Goal: Task Accomplishment & Management: Use online tool/utility

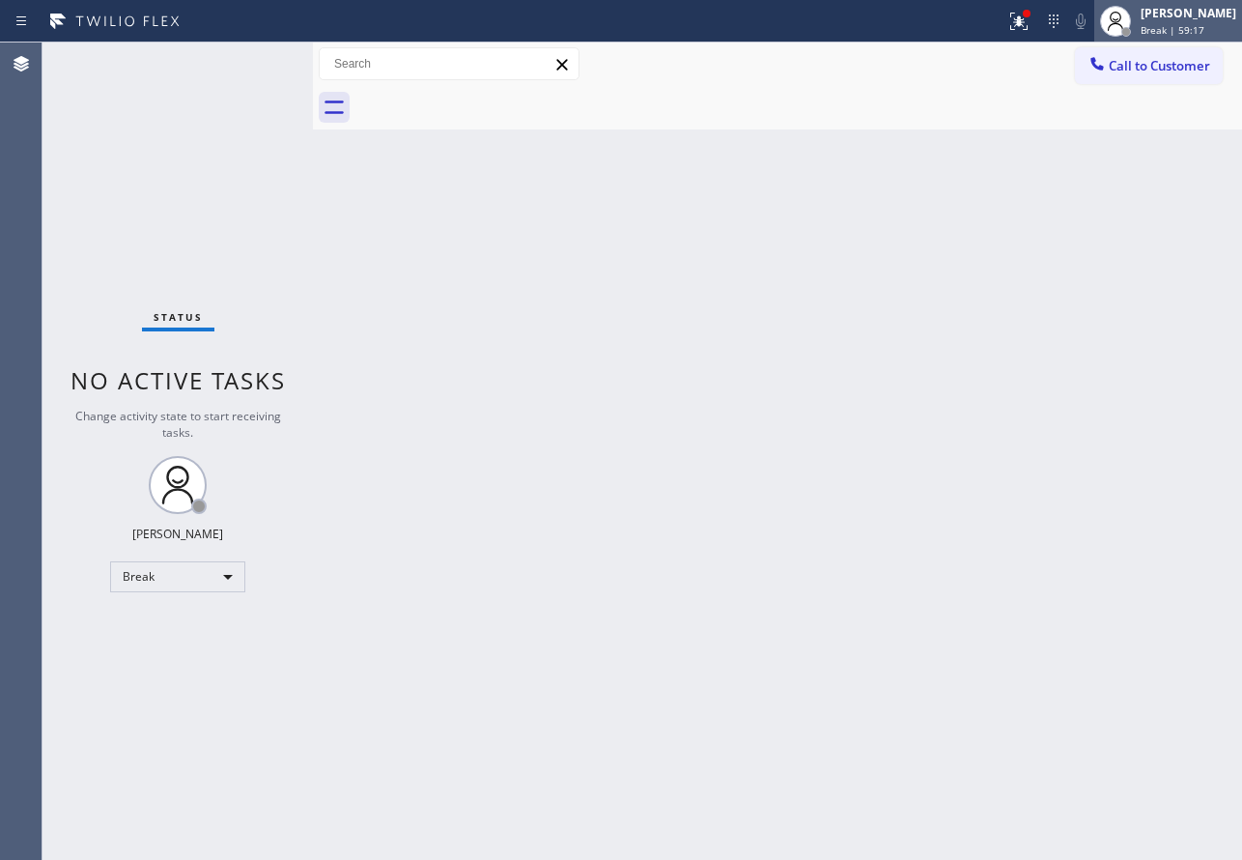
drag, startPoint x: 1205, startPoint y: 16, endPoint x: 1179, endPoint y: 51, distance: 43.5
click at [1203, 16] on div "[PERSON_NAME]" at bounding box center [1189, 13] width 96 height 16
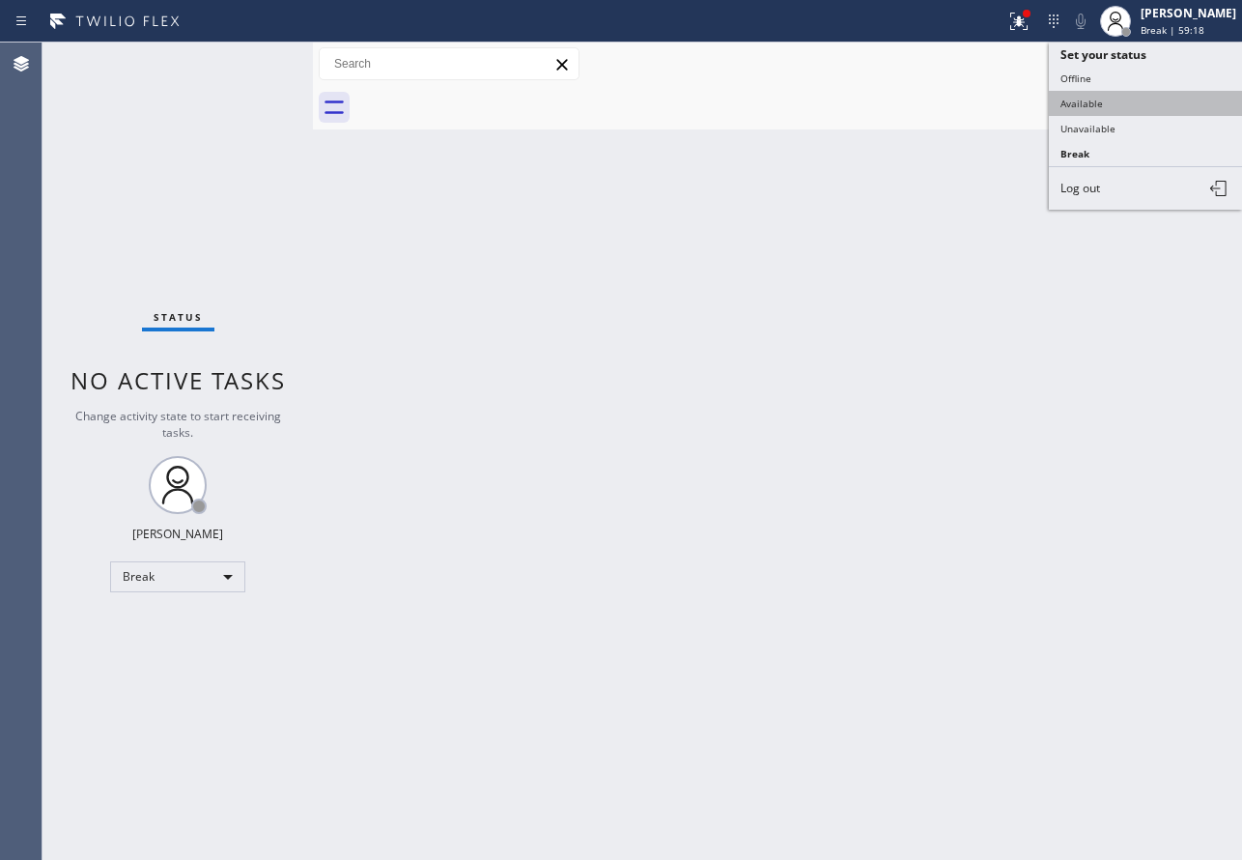
click at [1125, 101] on button "Available" at bounding box center [1145, 103] width 193 height 25
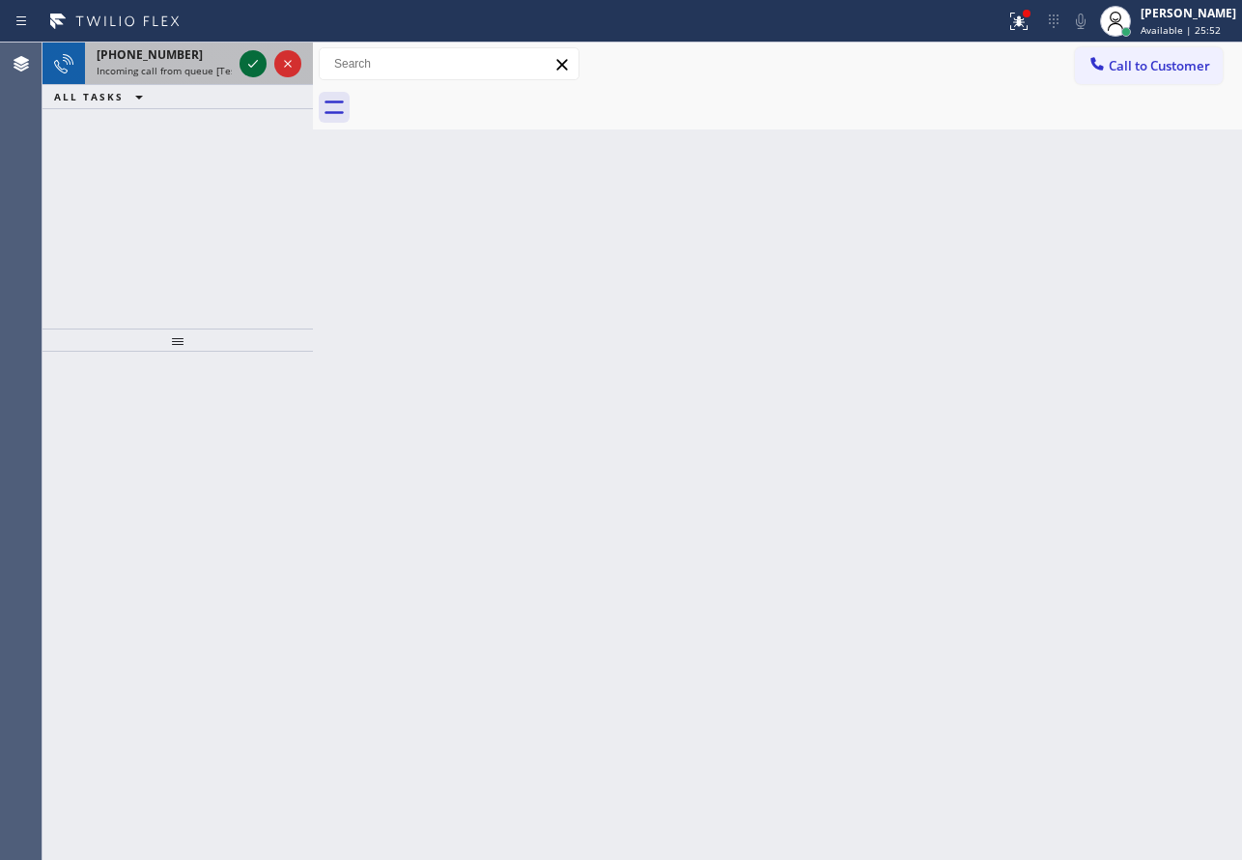
click at [253, 59] on icon at bounding box center [252, 63] width 23 height 23
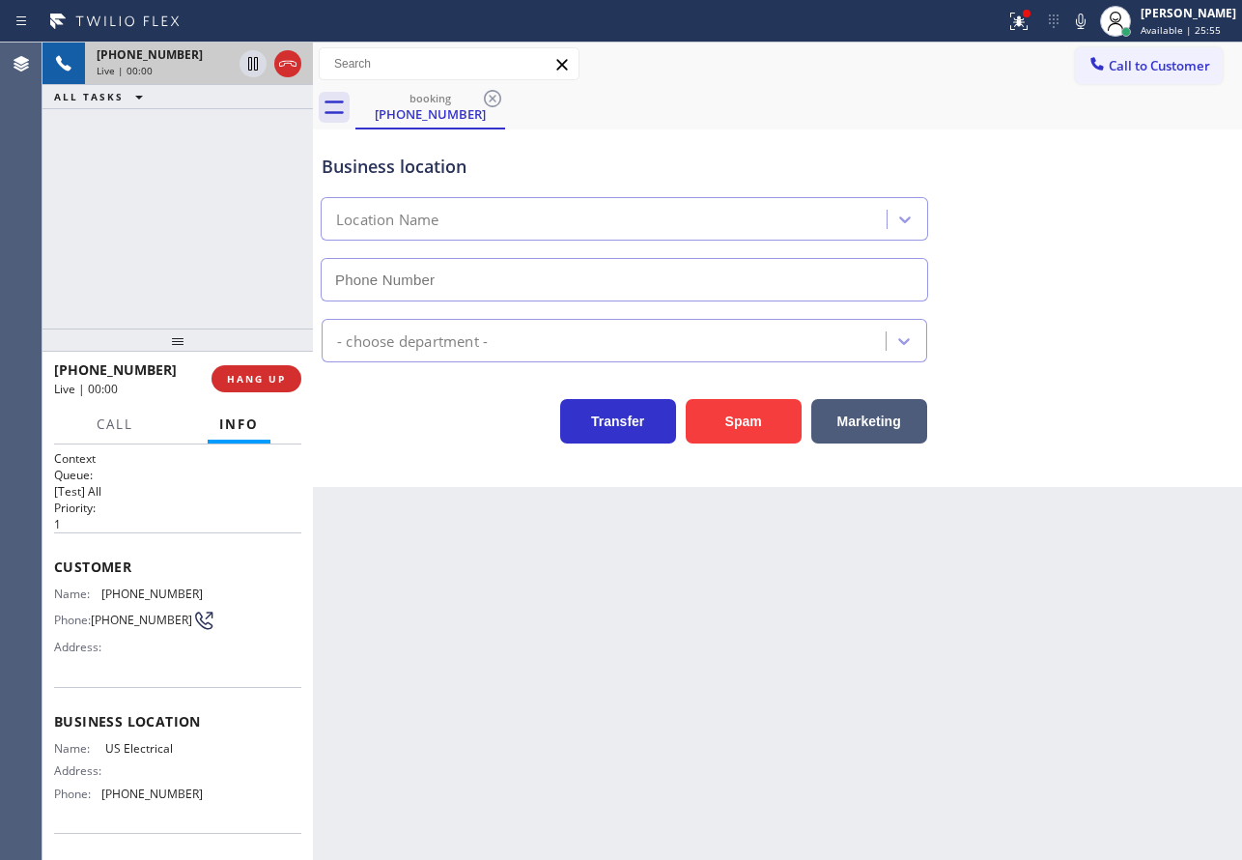
type input "[PHONE_NUMBER]"
click at [262, 385] on span "HANG UP" at bounding box center [256, 379] width 59 height 14
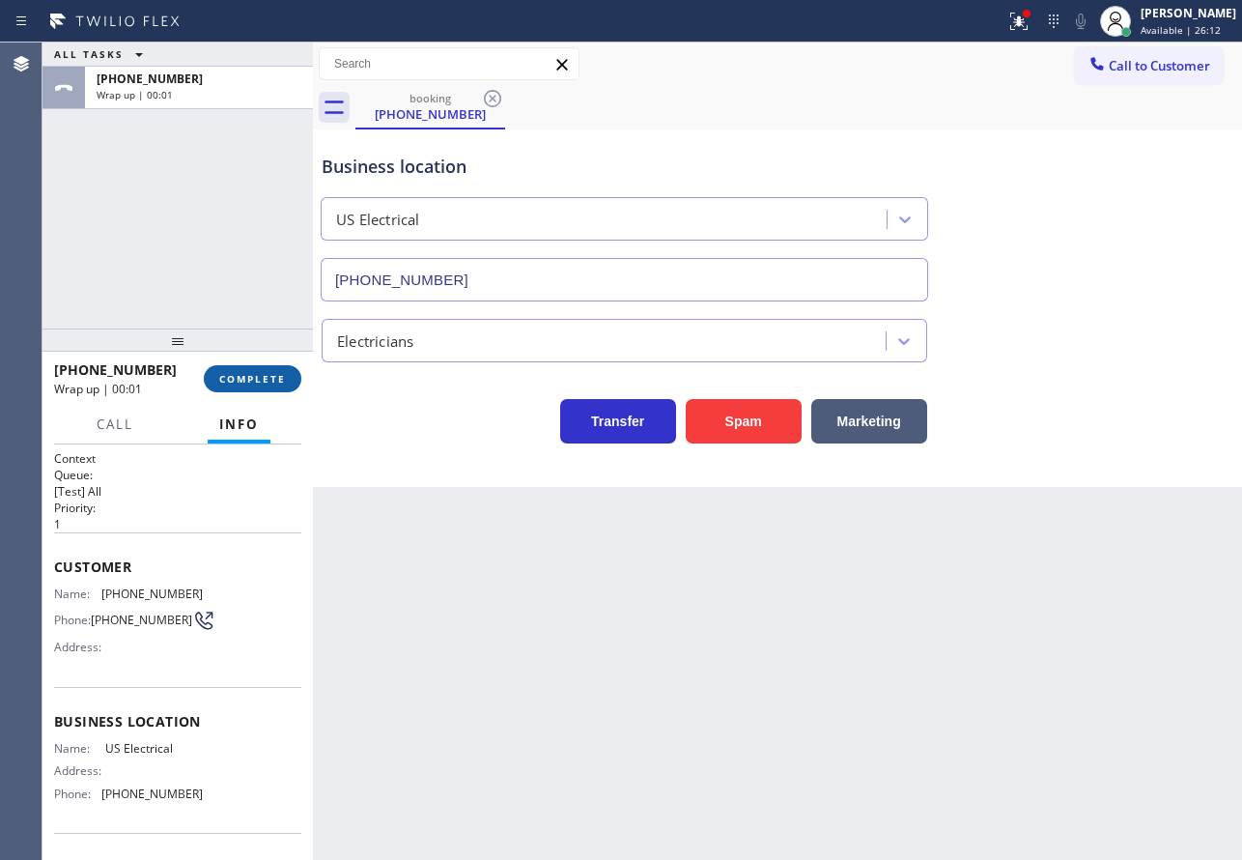
click at [262, 385] on span "COMPLETE" at bounding box center [252, 379] width 67 height 14
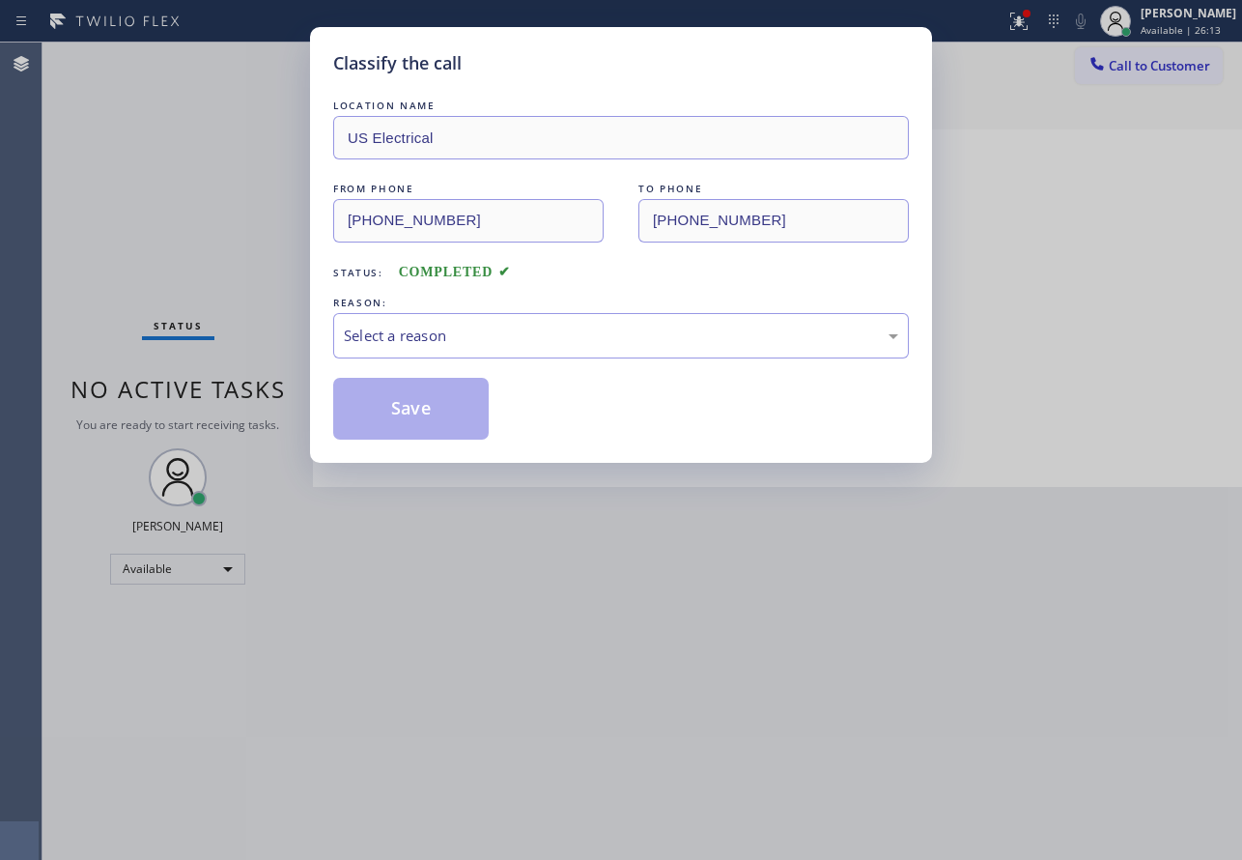
click at [537, 311] on div "REASON:" at bounding box center [621, 303] width 576 height 20
click at [514, 351] on div "Select a reason" at bounding box center [621, 335] width 576 height 45
click at [477, 415] on button "Save" at bounding box center [410, 409] width 155 height 62
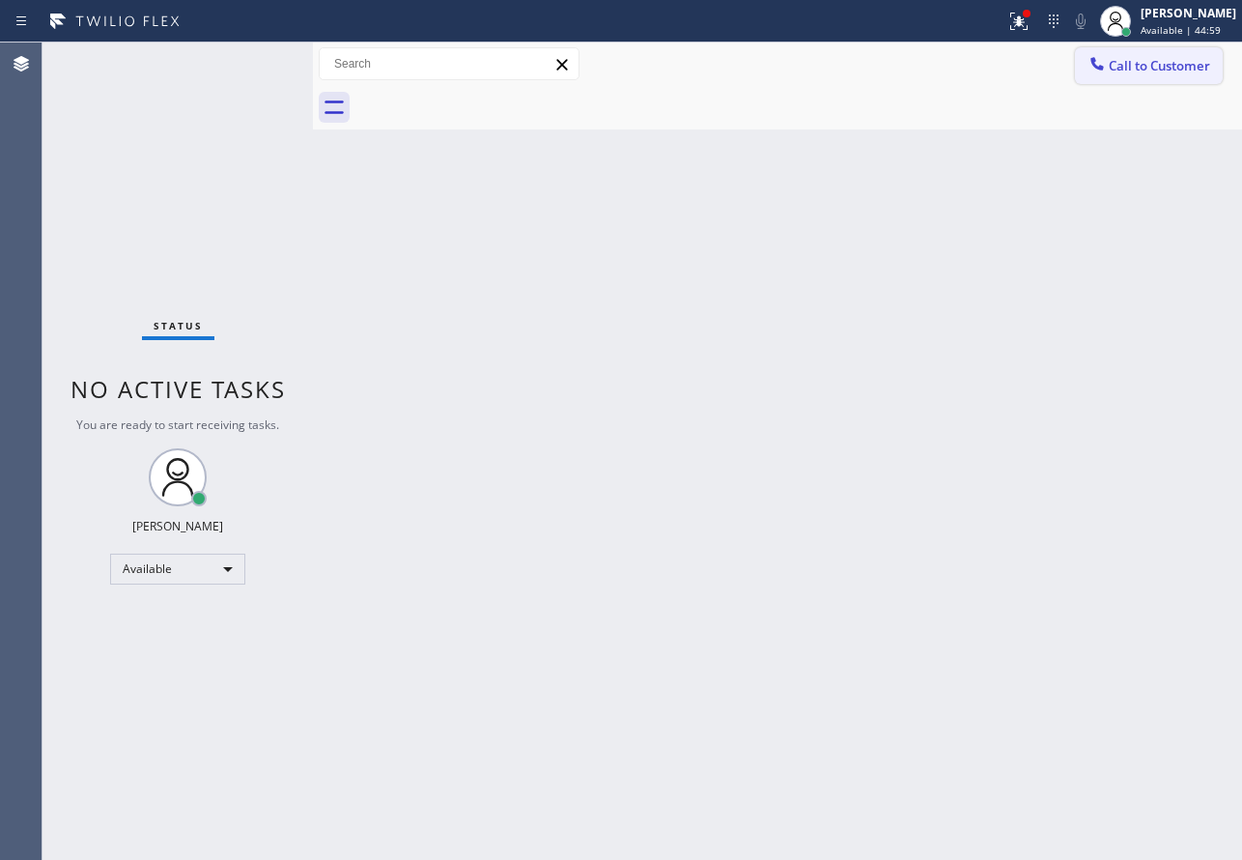
click at [1107, 69] on div at bounding box center [1097, 65] width 23 height 23
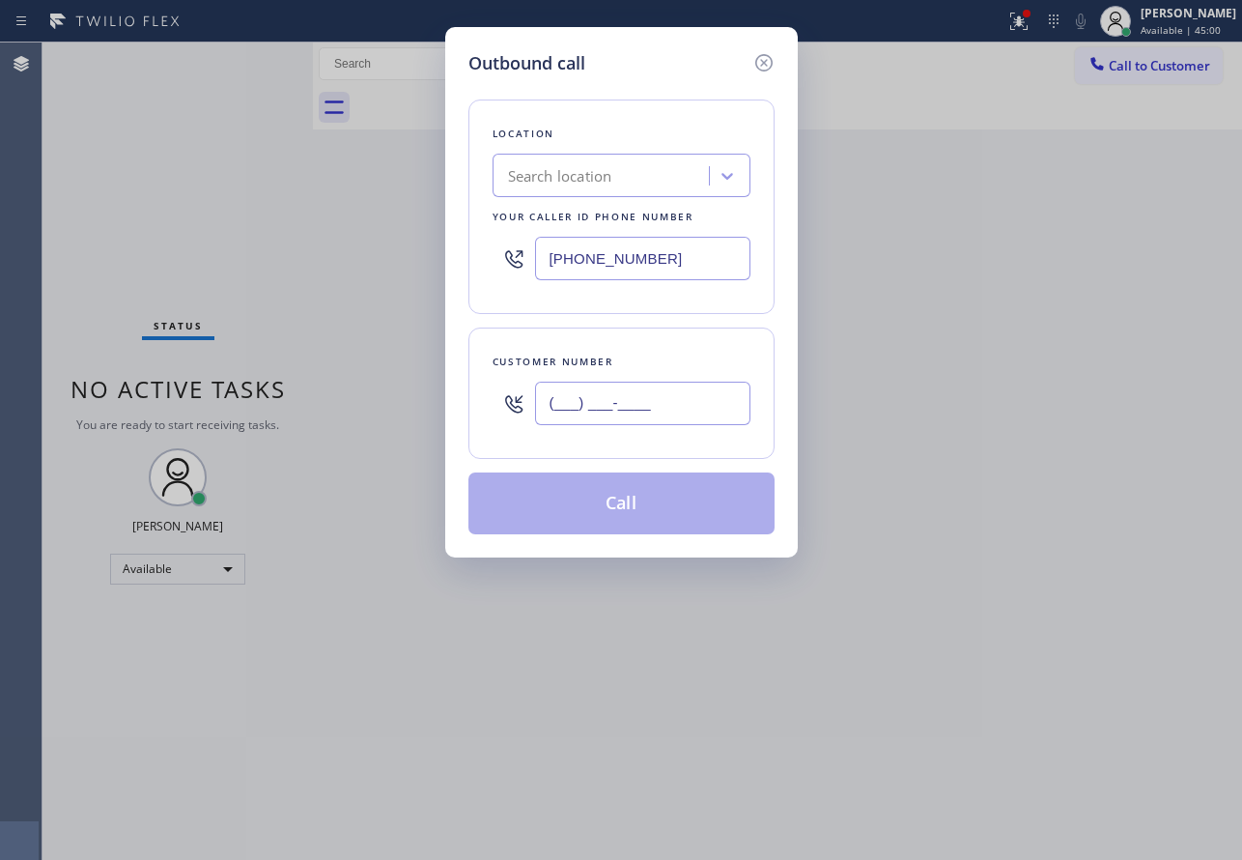
click at [640, 395] on input "(___) ___-____" at bounding box center [642, 403] width 215 height 43
paste input "208) 651-0006"
type input "[PHONE_NUMBER]"
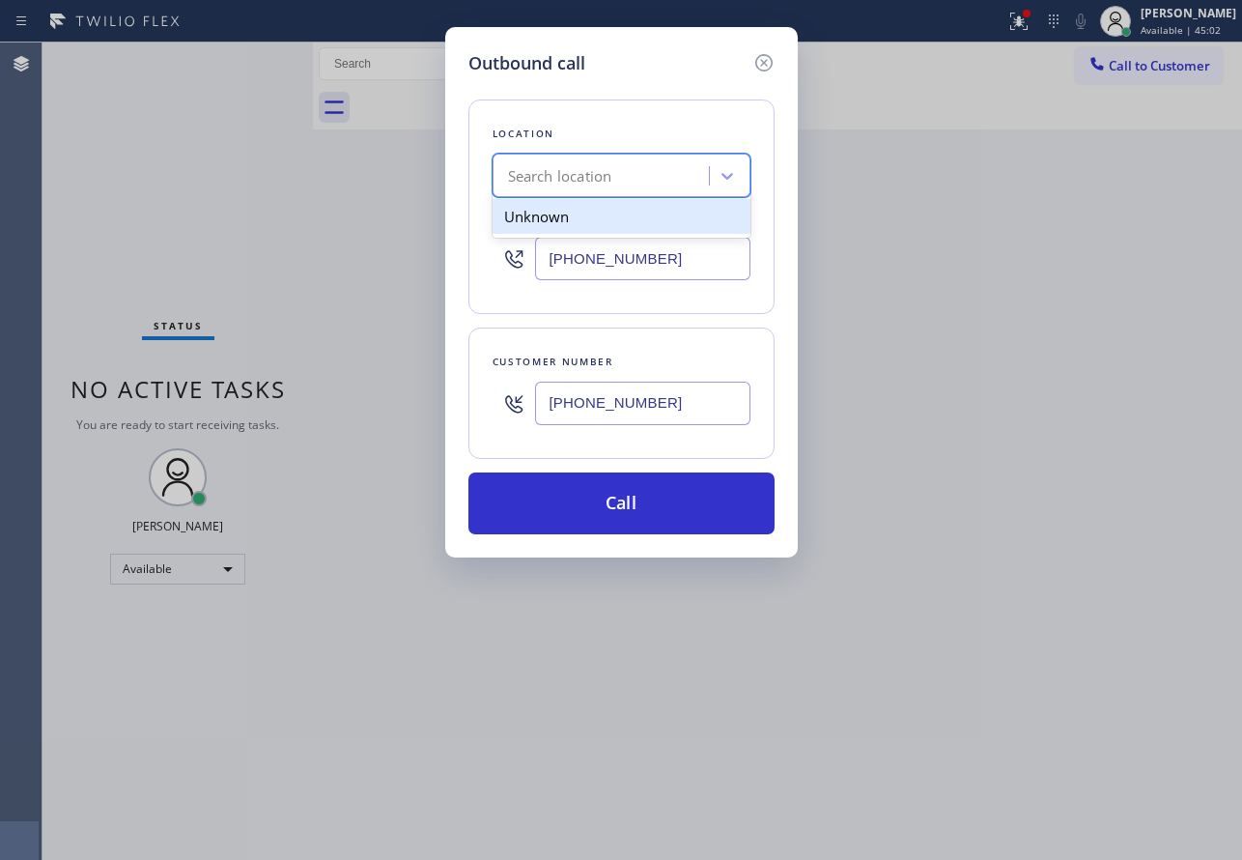
click at [599, 156] on div "Search location" at bounding box center [622, 175] width 258 height 43
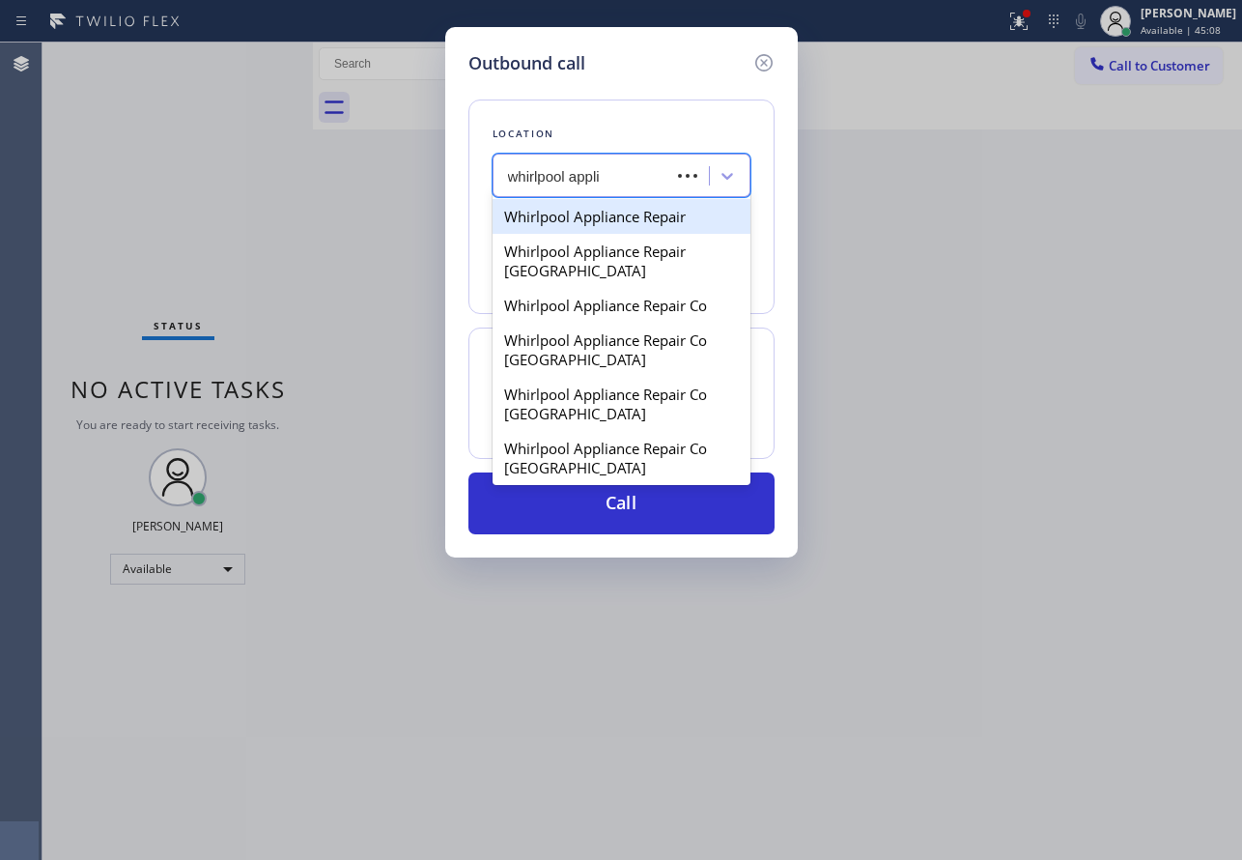
type input "whirlpool applia"
click at [628, 230] on div "Whirlpool Appliance Repair" at bounding box center [622, 216] width 258 height 35
type input "[PHONE_NUMBER]"
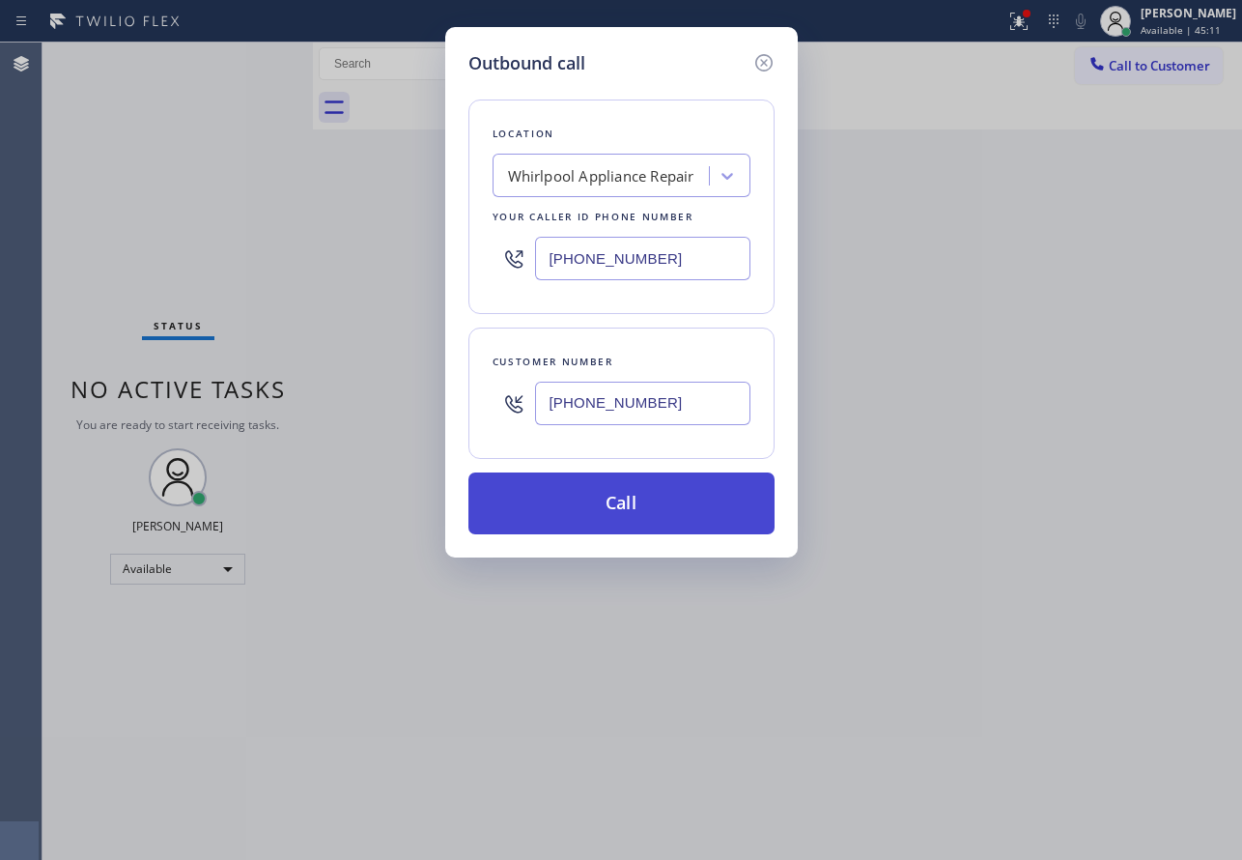
click at [626, 496] on button "Call" at bounding box center [621, 503] width 306 height 62
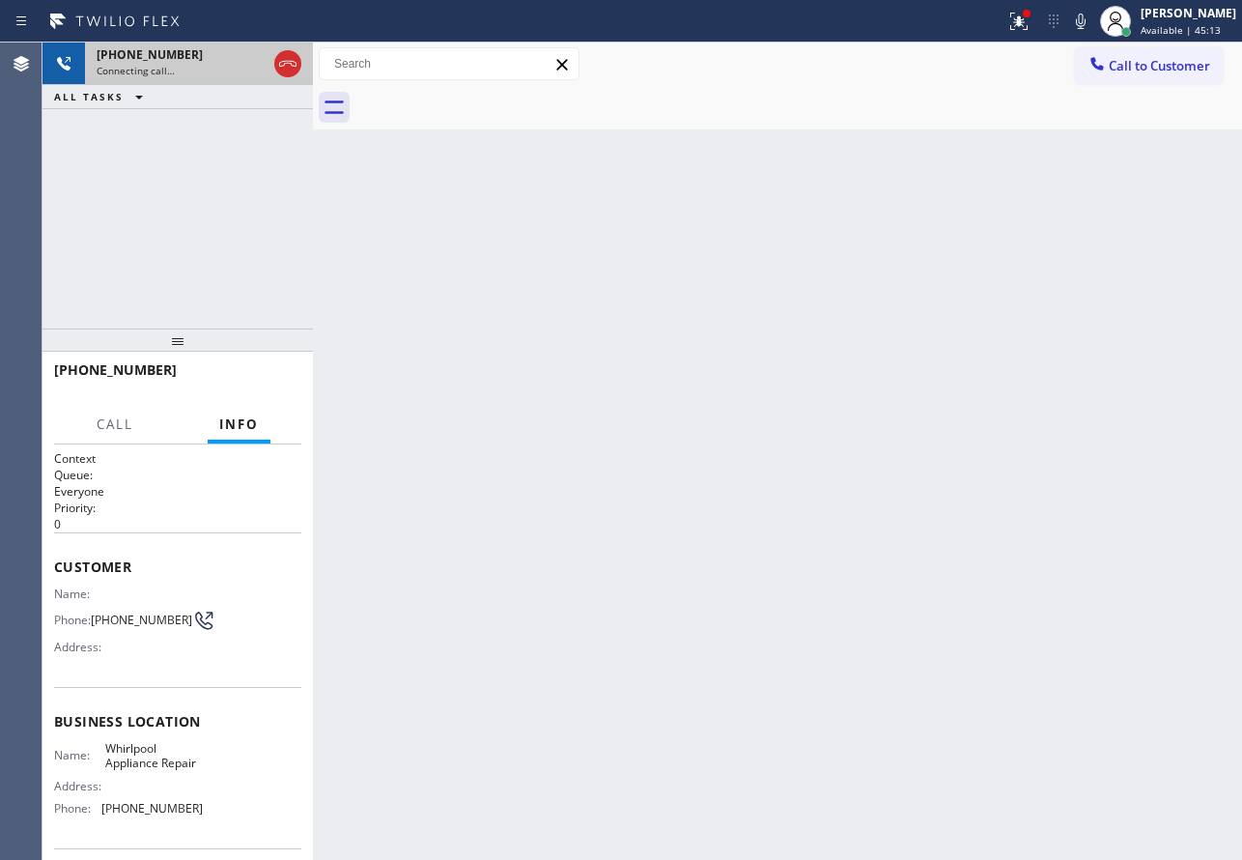
click at [291, 64] on icon at bounding box center [287, 64] width 17 height 6
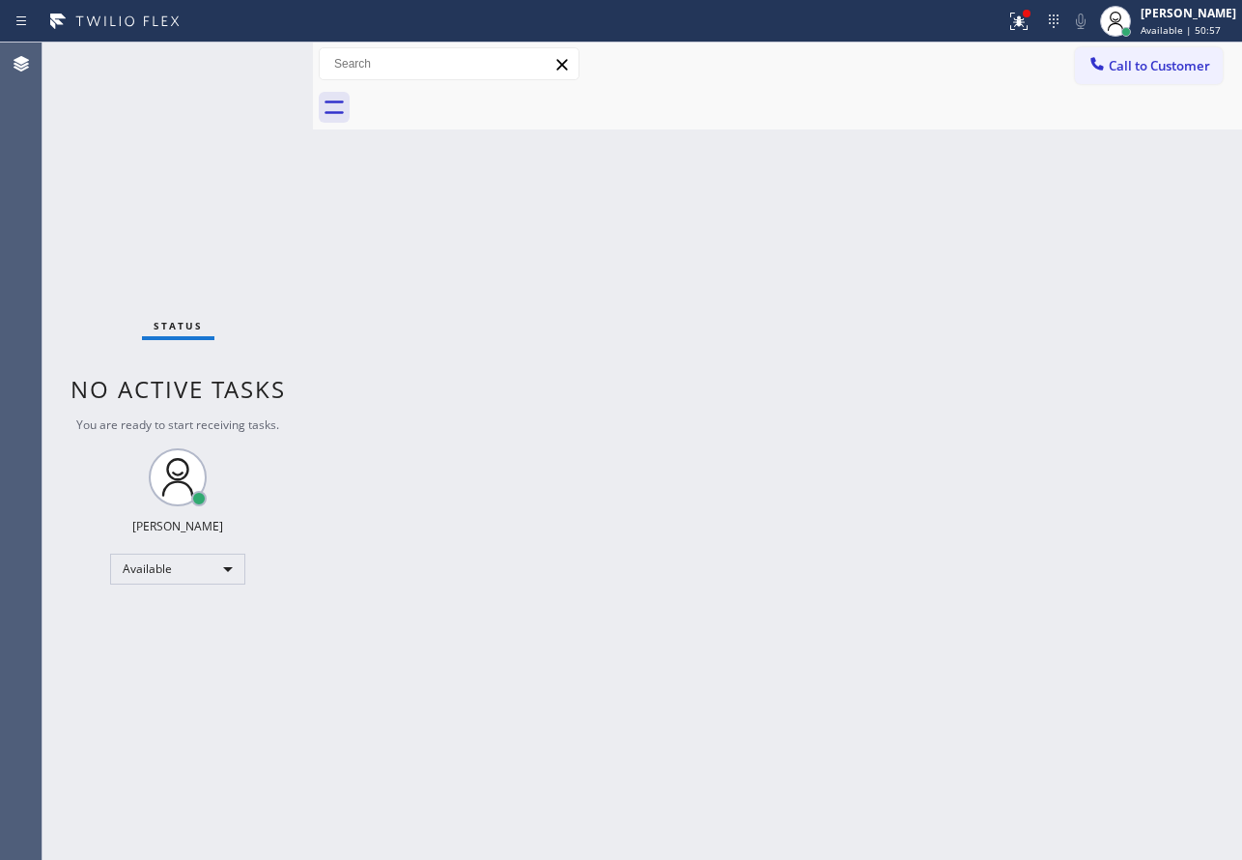
click at [669, 560] on div "Back to Dashboard Change Sender ID Customers Technicians Select a contact Outbo…" at bounding box center [777, 450] width 929 height 817
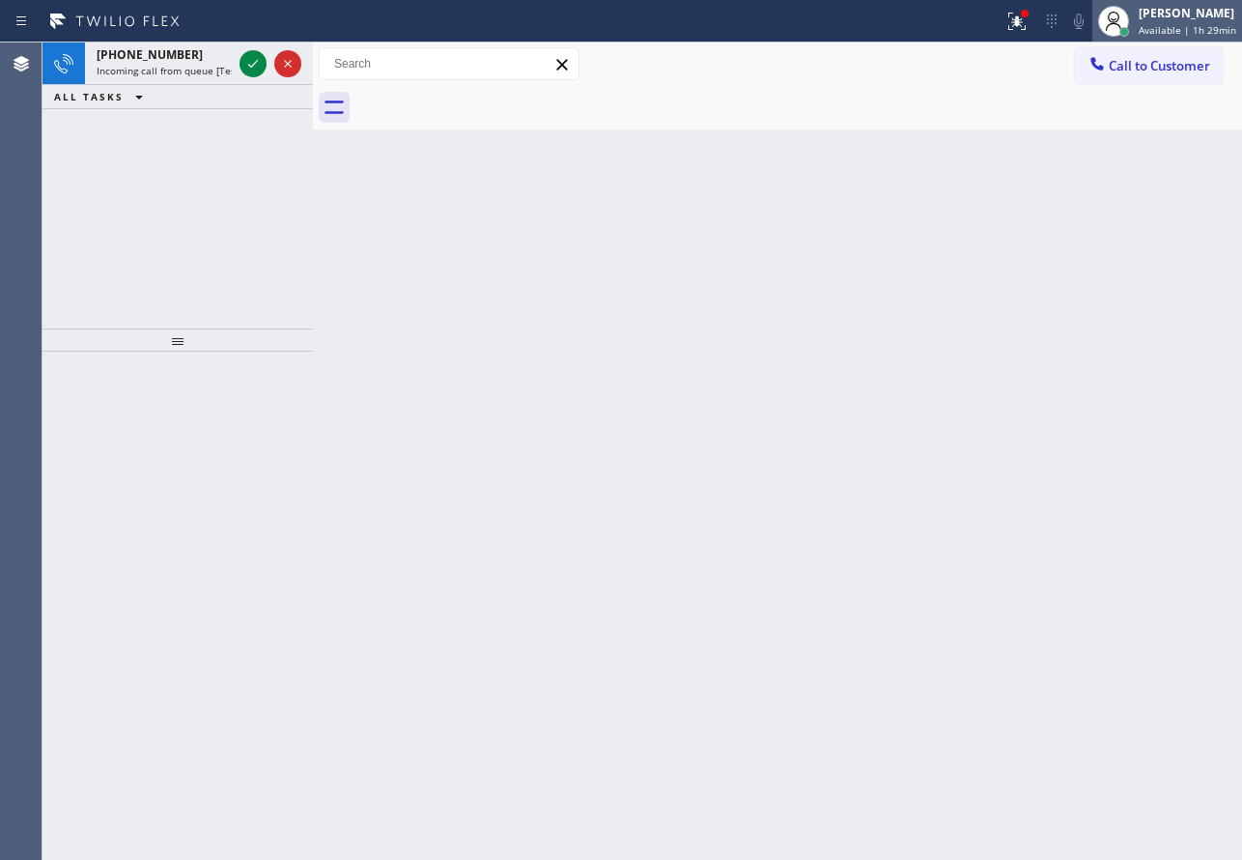
click at [1146, 12] on div "[PERSON_NAME]" at bounding box center [1188, 13] width 98 height 16
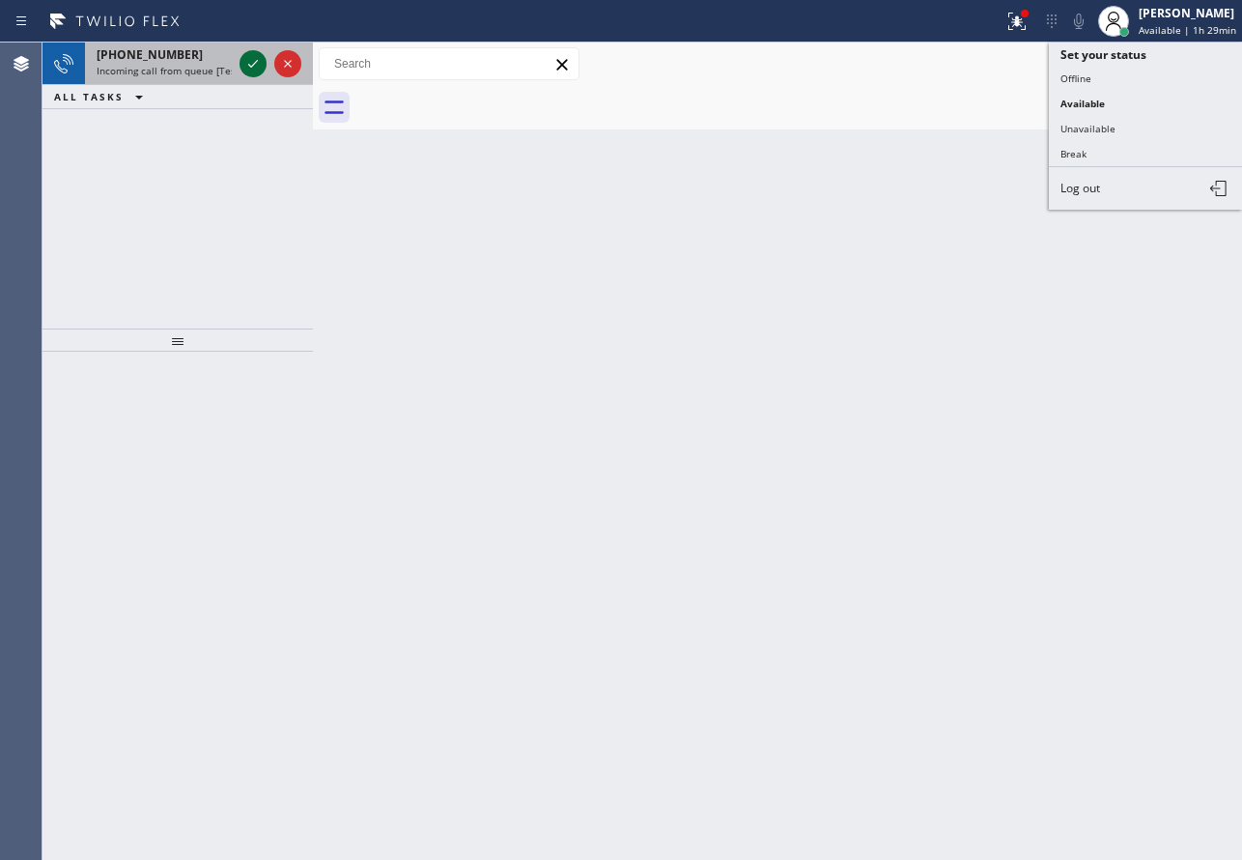
click at [249, 67] on icon at bounding box center [252, 63] width 23 height 23
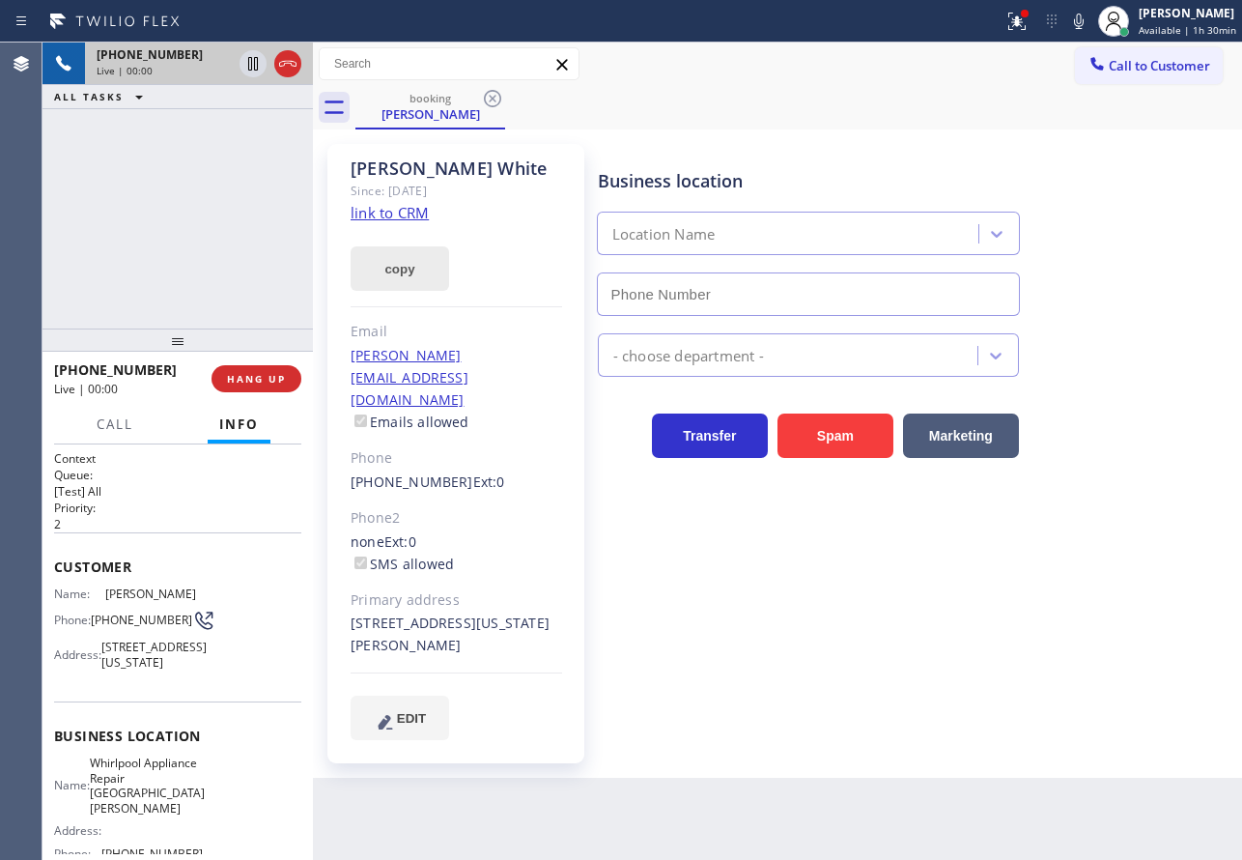
type input "[PHONE_NUMBER]"
click at [386, 220] on link "link to CRM" at bounding box center [390, 212] width 78 height 19
click at [1074, 19] on icon at bounding box center [1078, 21] width 23 height 23
click at [1082, 20] on icon at bounding box center [1078, 21] width 23 height 23
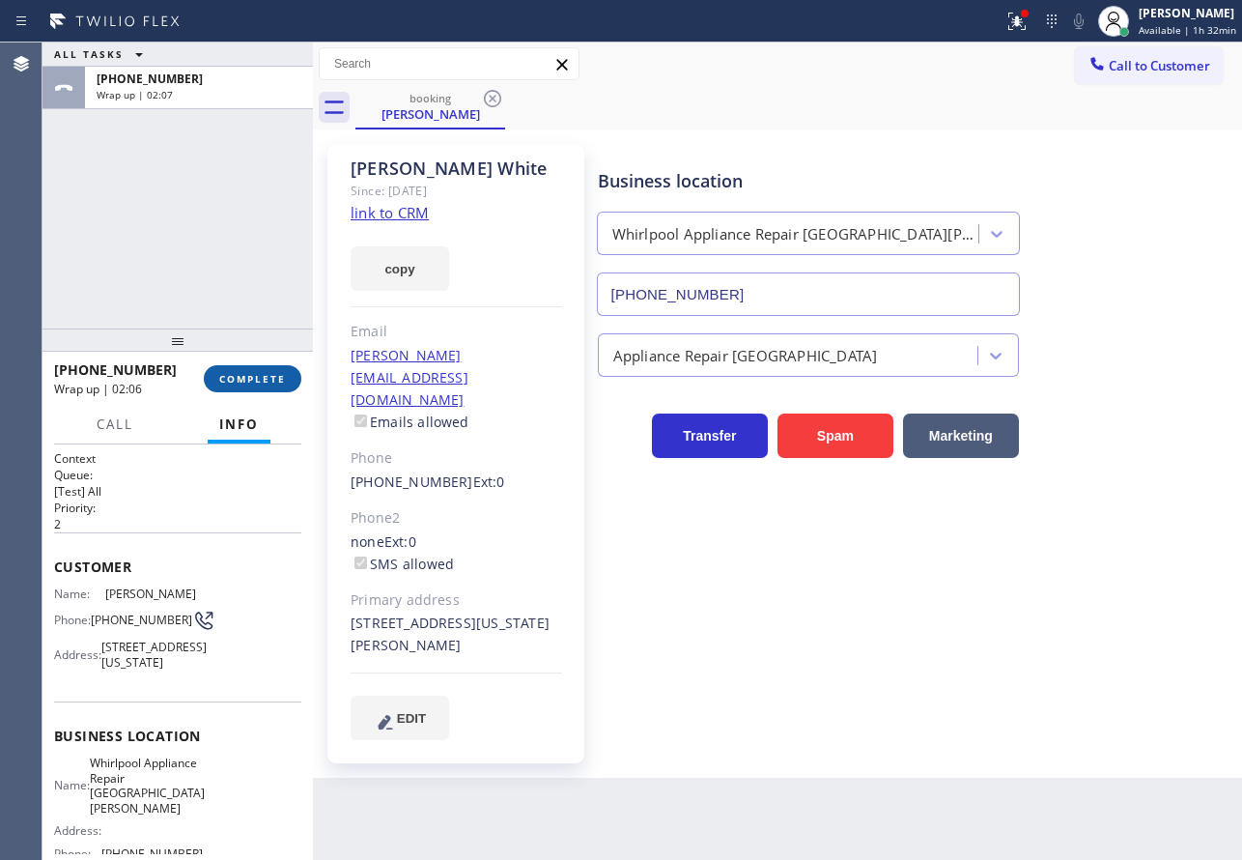
click at [283, 391] on button "COMPLETE" at bounding box center [253, 378] width 98 height 27
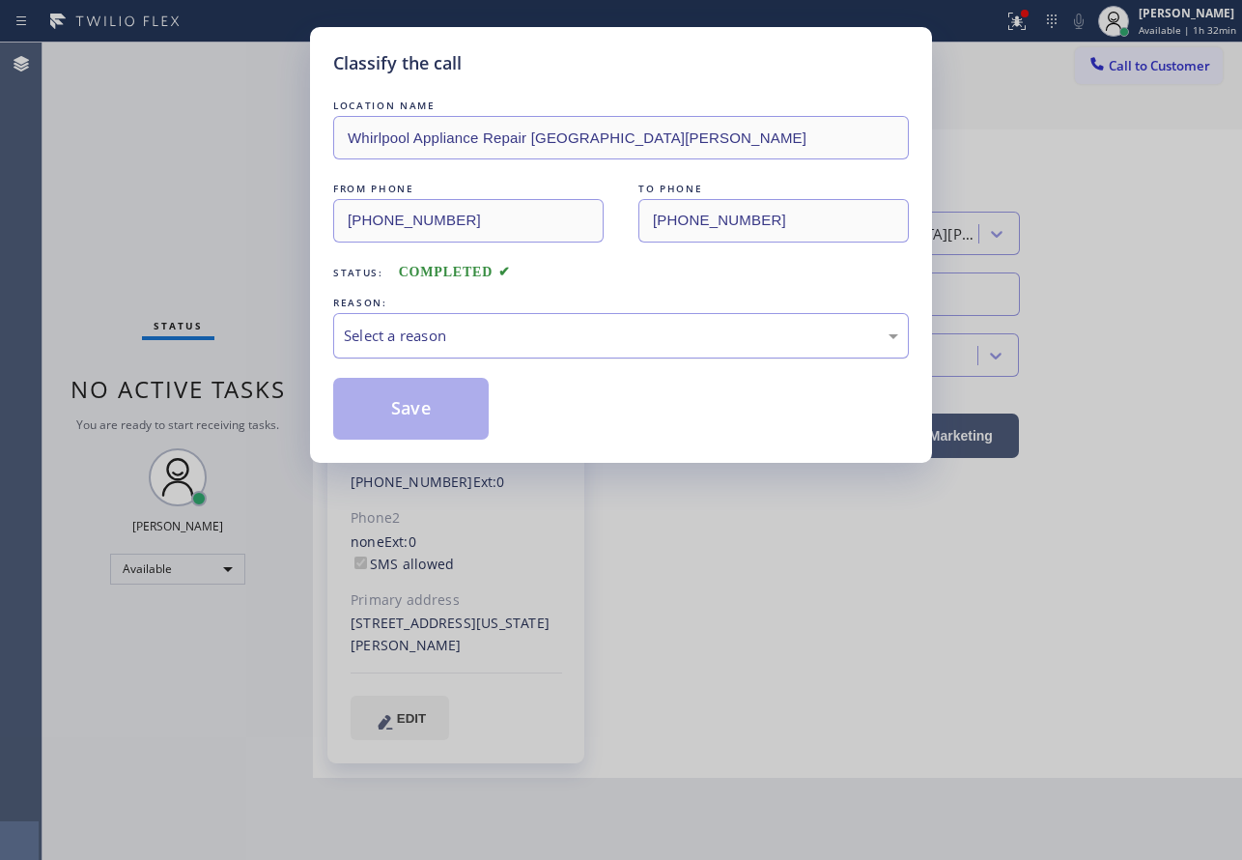
click at [423, 335] on div "Select a reason" at bounding box center [621, 336] width 554 height 22
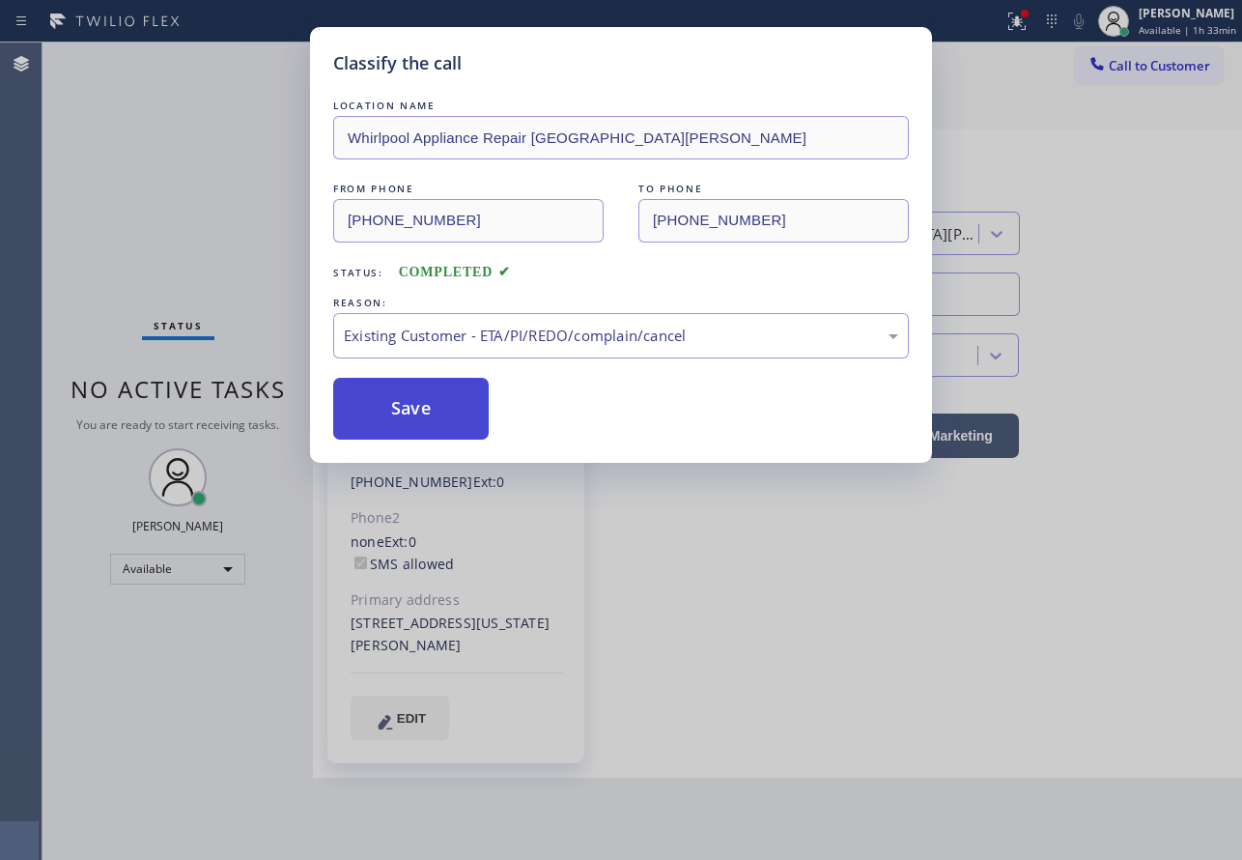
click at [408, 398] on button "Save" at bounding box center [410, 409] width 155 height 62
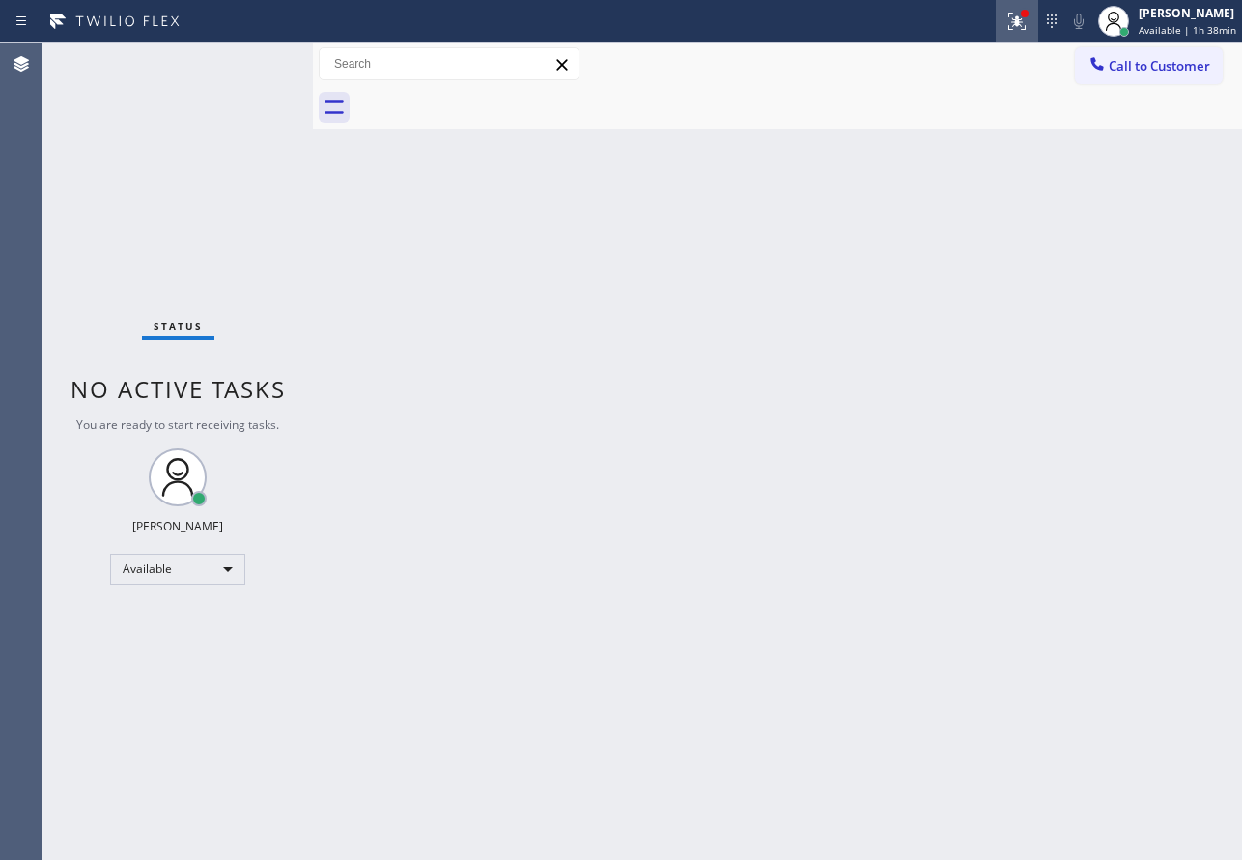
click at [1022, 15] on icon at bounding box center [1016, 21] width 23 height 23
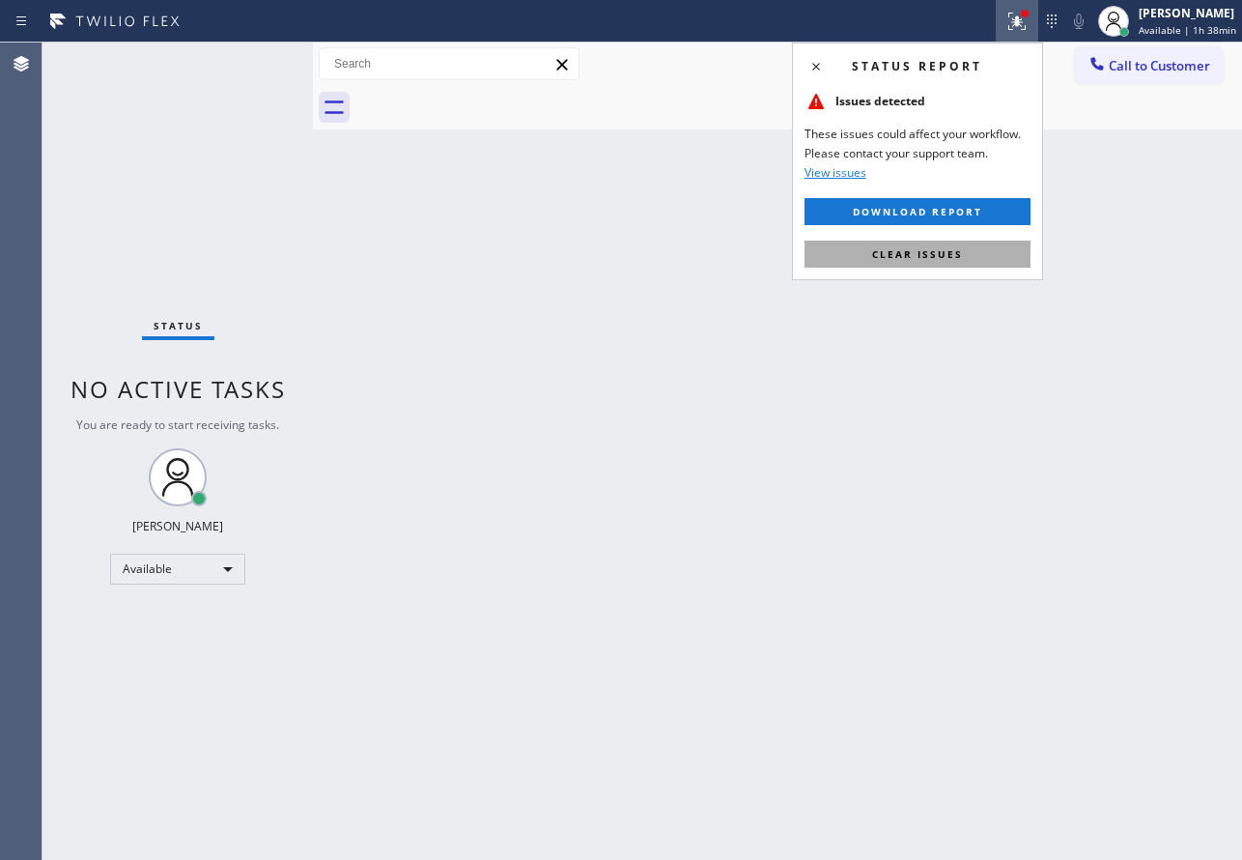
click at [908, 261] on button "Clear issues" at bounding box center [918, 253] width 226 height 27
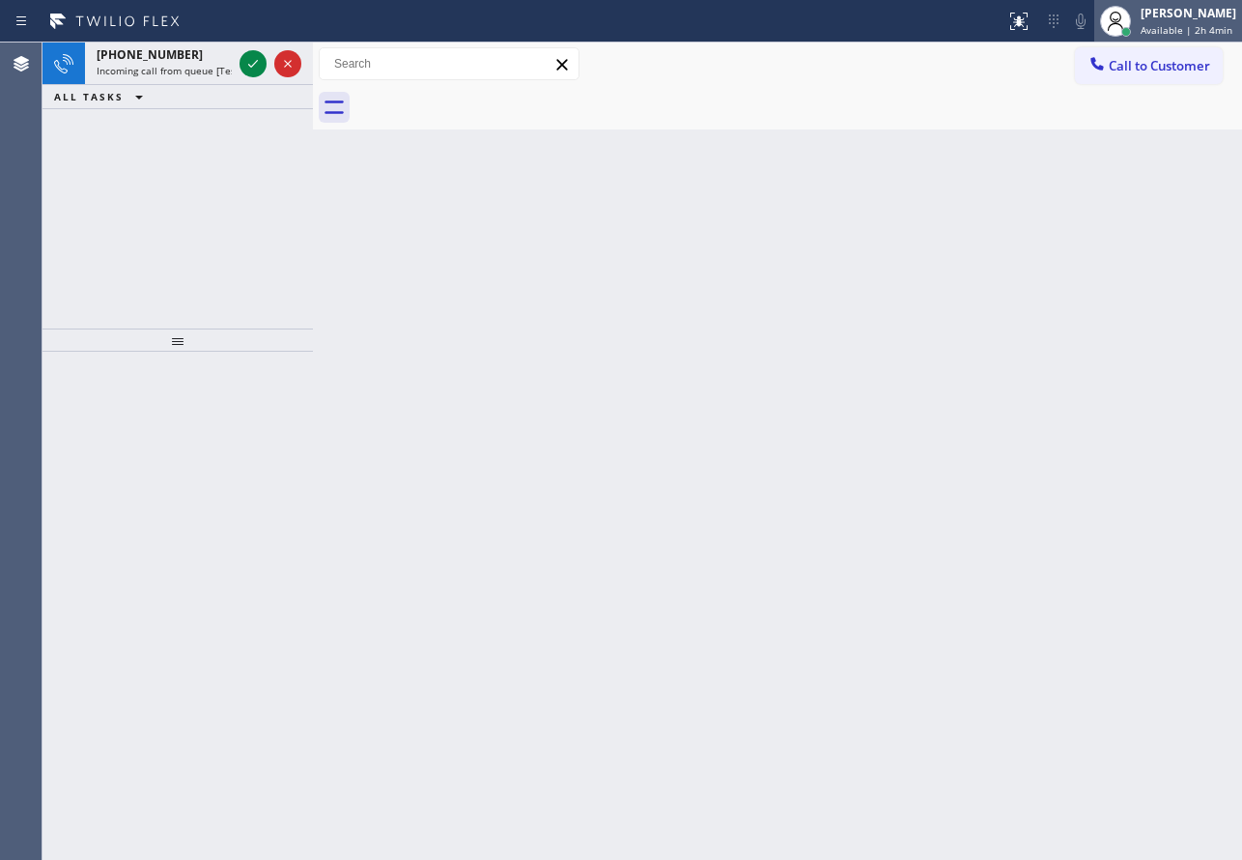
click at [1161, 11] on div "[PERSON_NAME]" at bounding box center [1189, 13] width 96 height 16
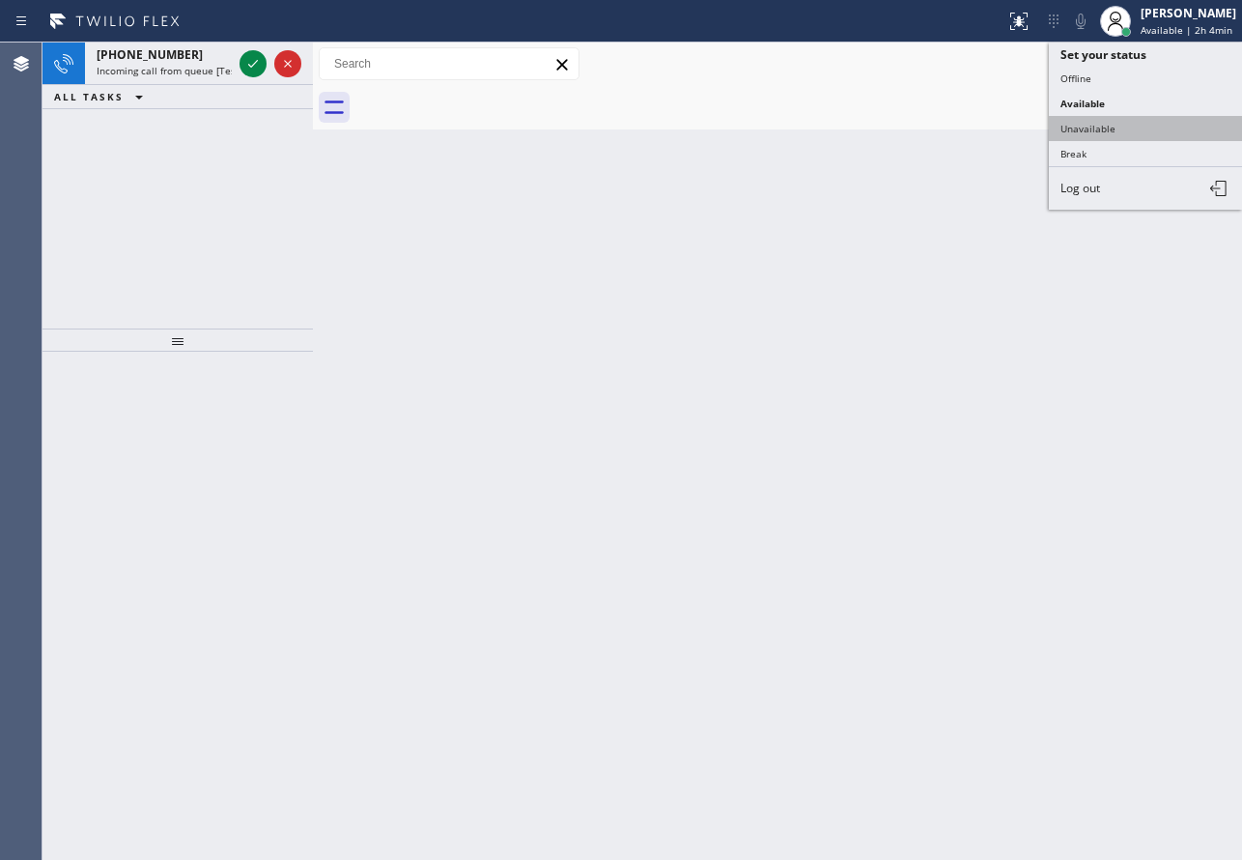
click at [1089, 123] on button "Unavailable" at bounding box center [1145, 128] width 193 height 25
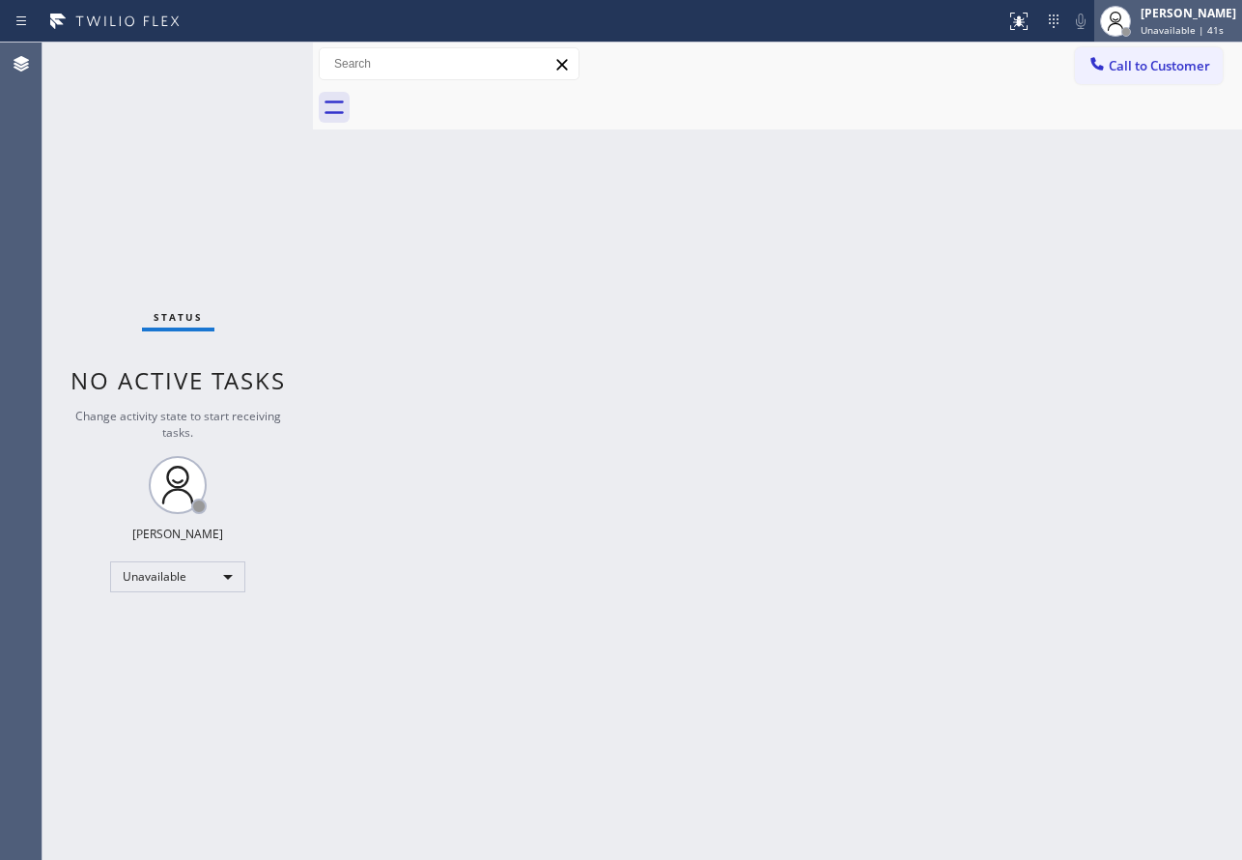
click at [1197, 23] on span "Unavailable | 41s" at bounding box center [1182, 30] width 83 height 14
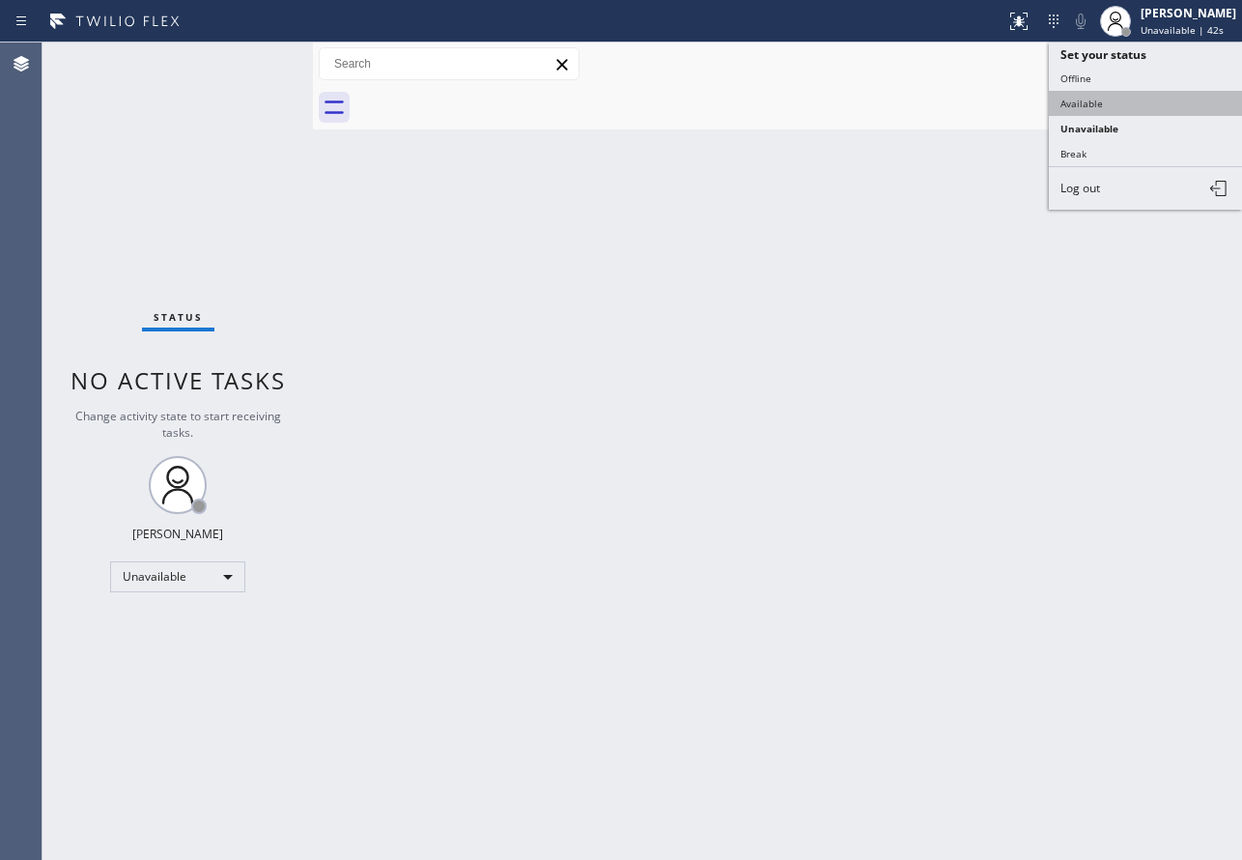
click at [1091, 103] on button "Available" at bounding box center [1145, 103] width 193 height 25
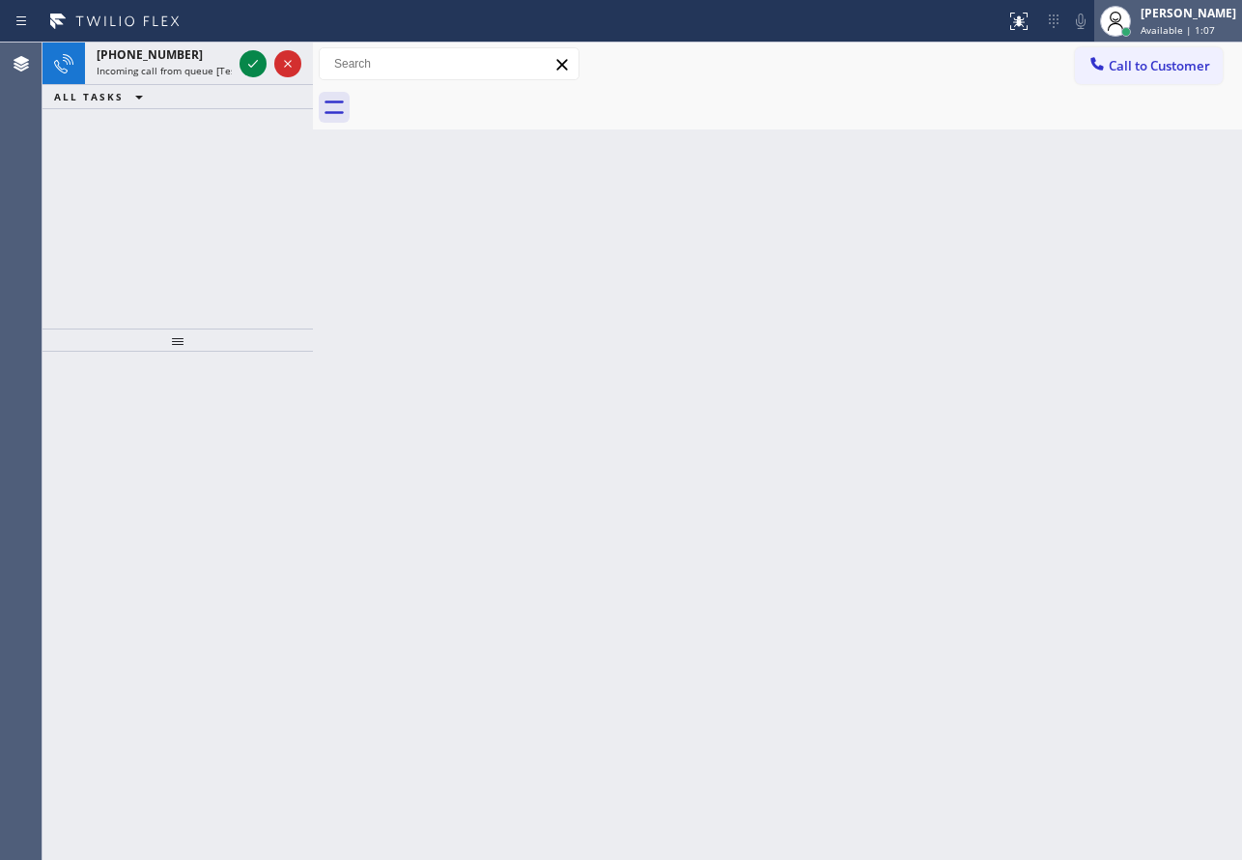
click at [1181, 26] on span "Available | 1:07" at bounding box center [1178, 30] width 74 height 14
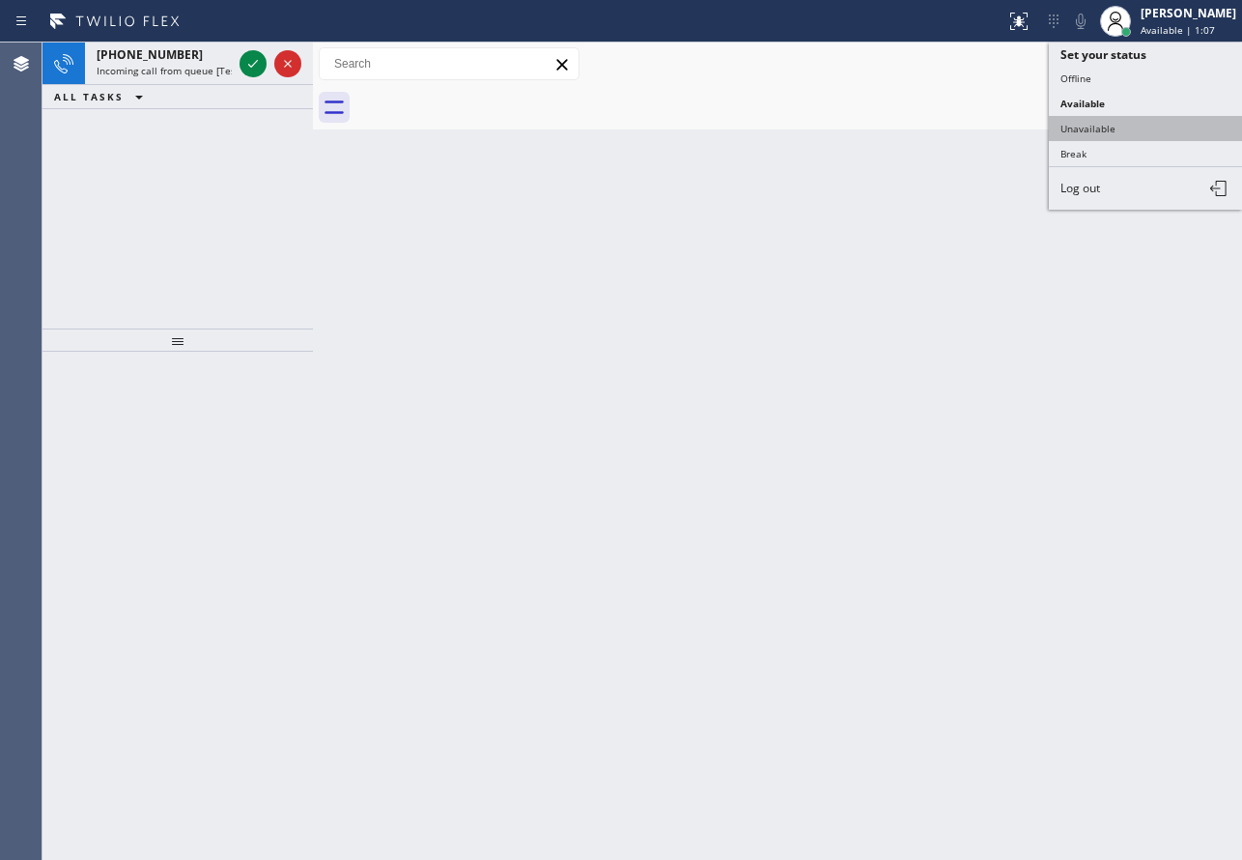
click at [1114, 132] on button "Unavailable" at bounding box center [1145, 128] width 193 height 25
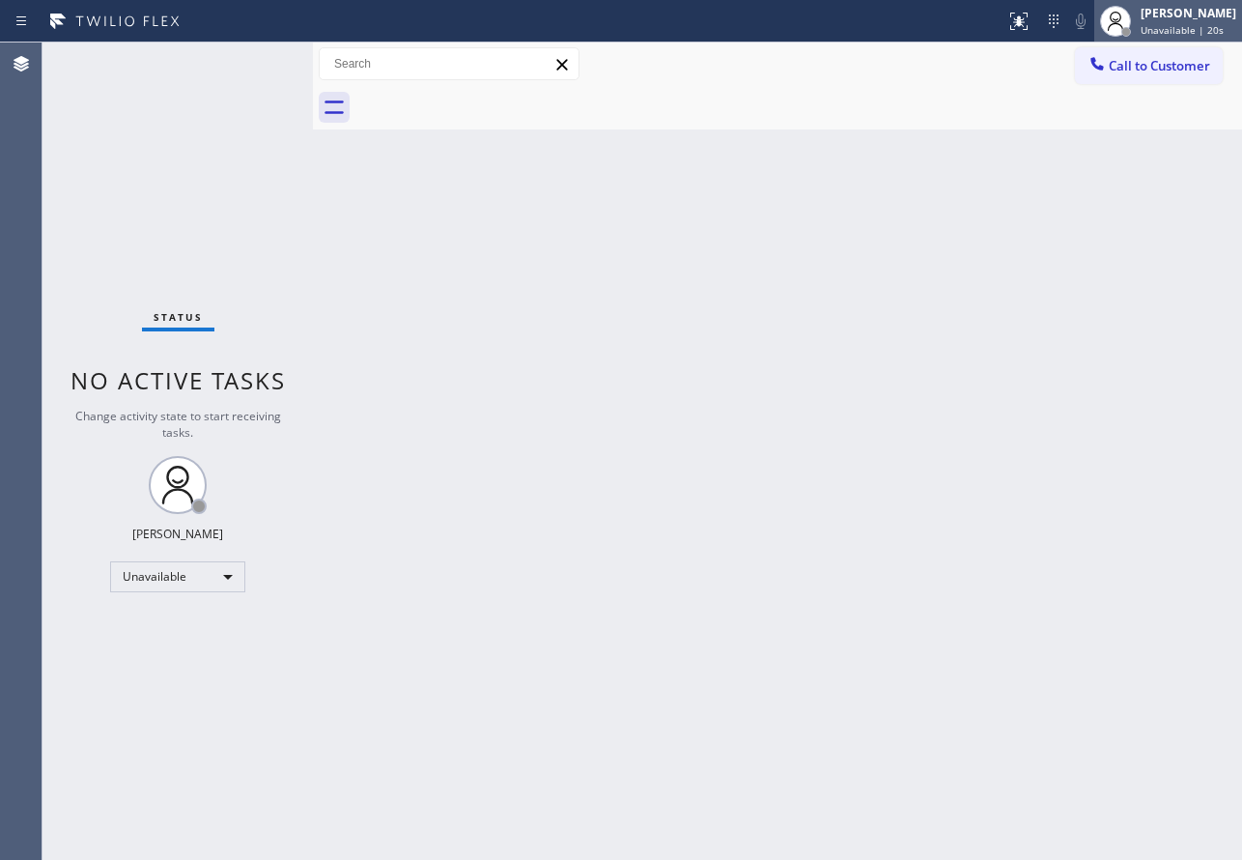
click at [1180, 33] on span "Unavailable | 20s" at bounding box center [1182, 30] width 83 height 14
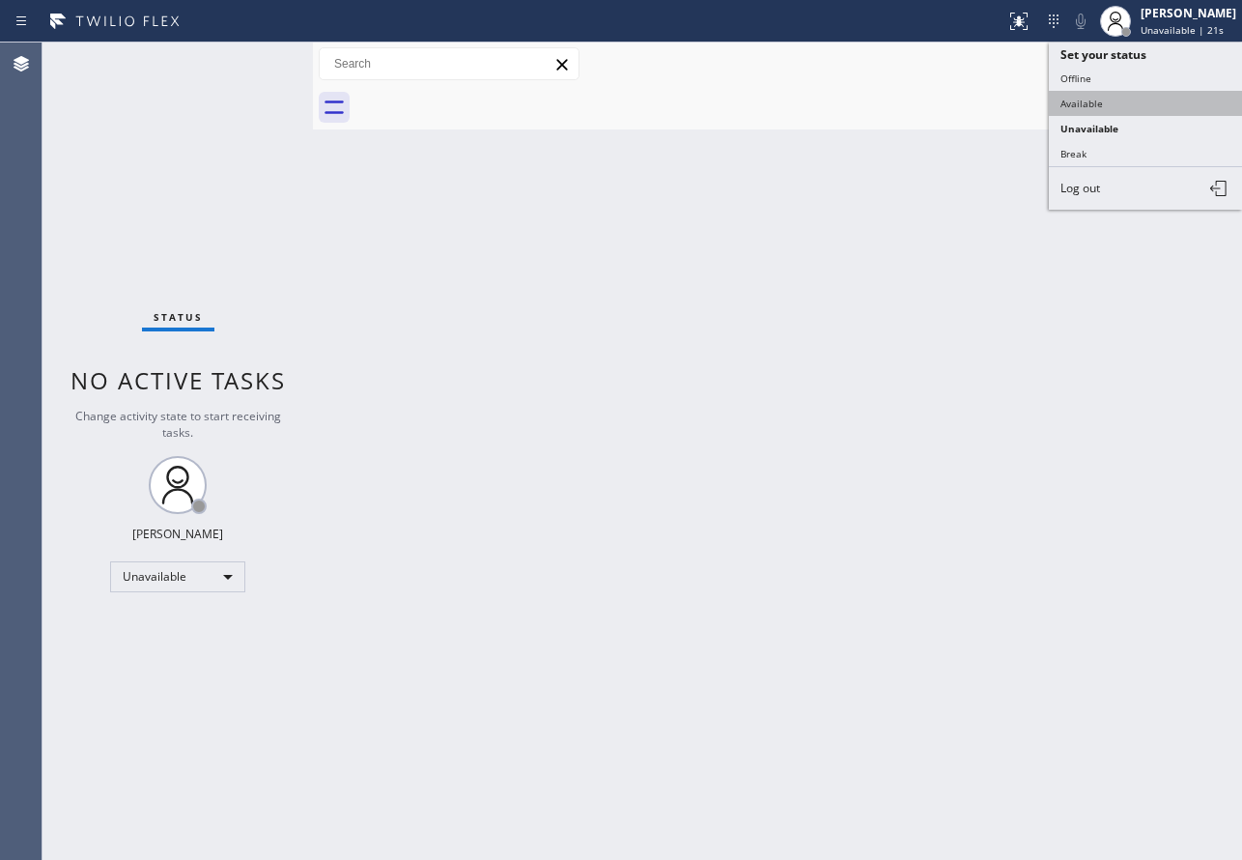
click at [1125, 106] on button "Available" at bounding box center [1145, 103] width 193 height 25
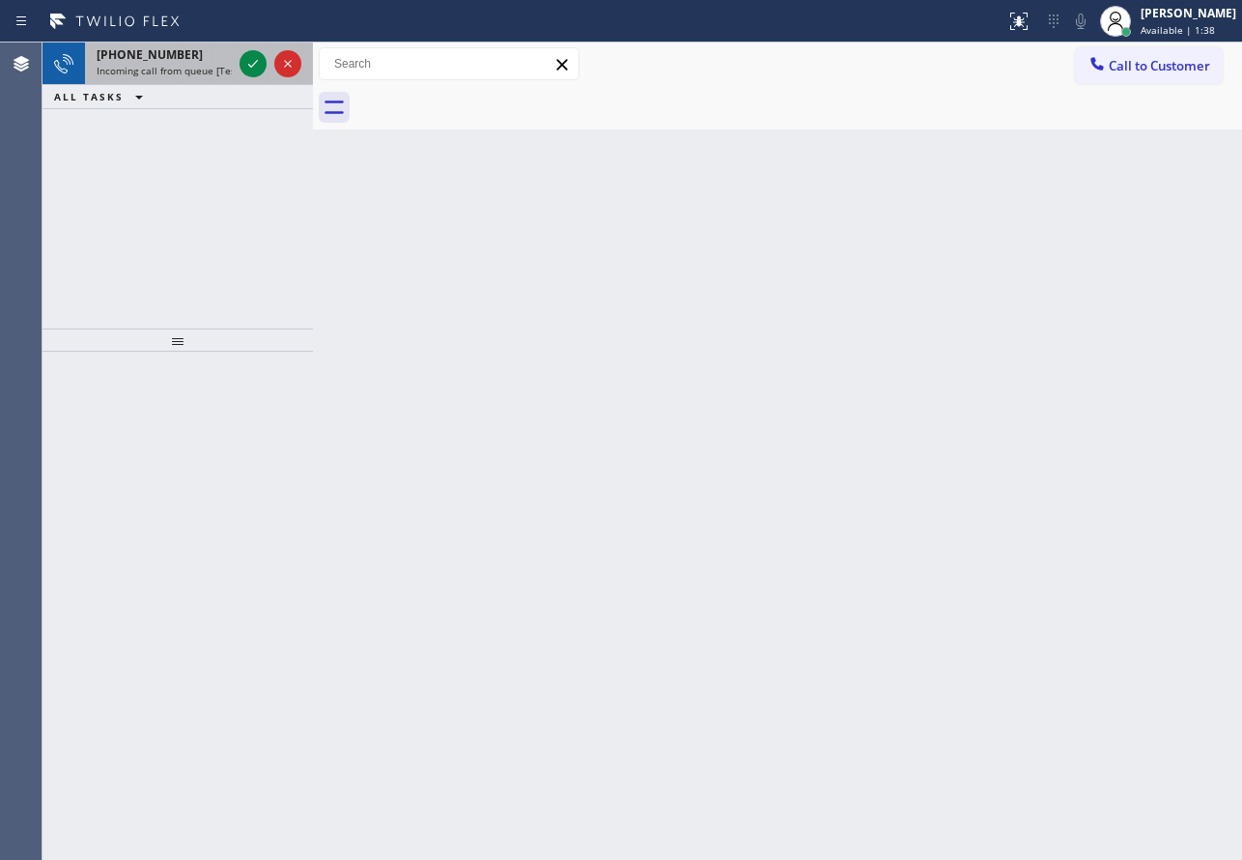
click at [206, 83] on div "[PHONE_NUMBER] Incoming call from queue [Test] All" at bounding box center [160, 63] width 151 height 42
click at [256, 59] on icon at bounding box center [252, 63] width 23 height 23
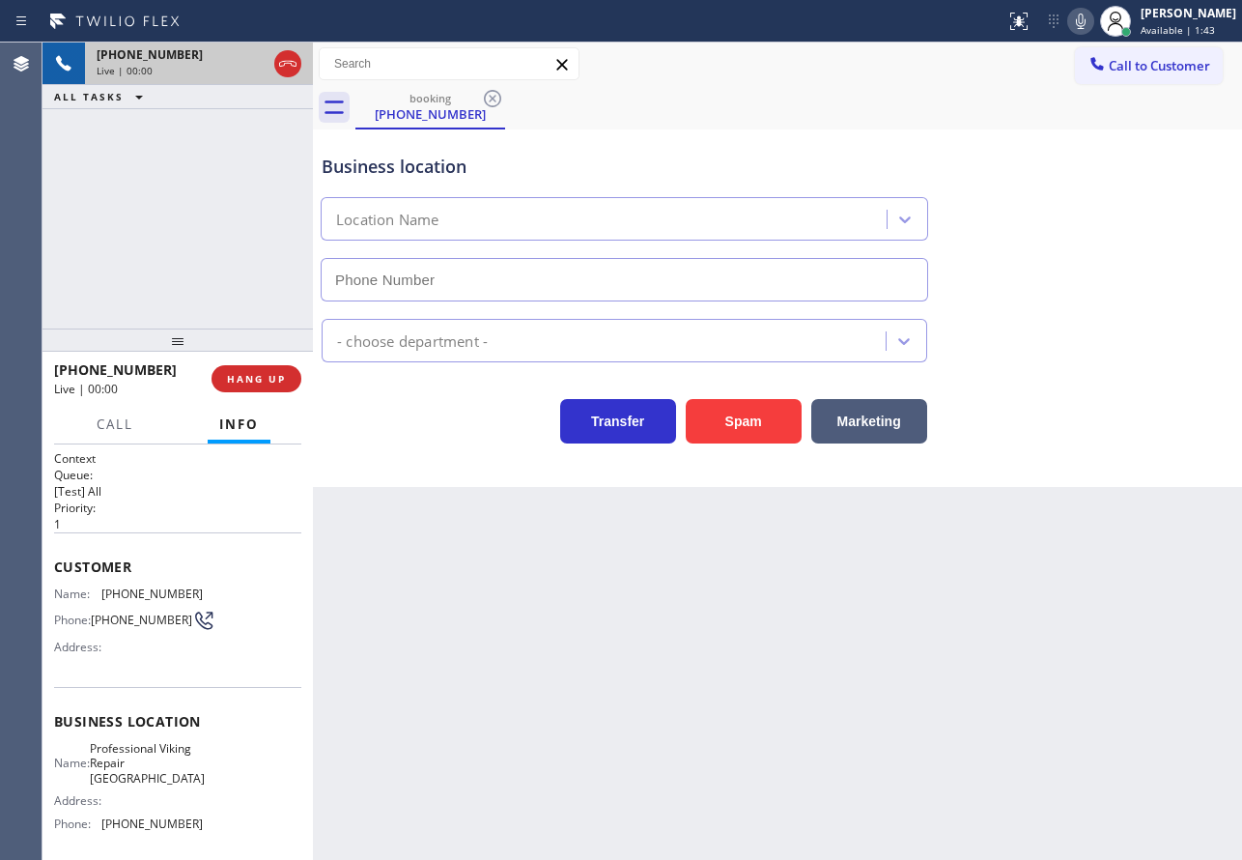
type input "[PHONE_NUMBER]"
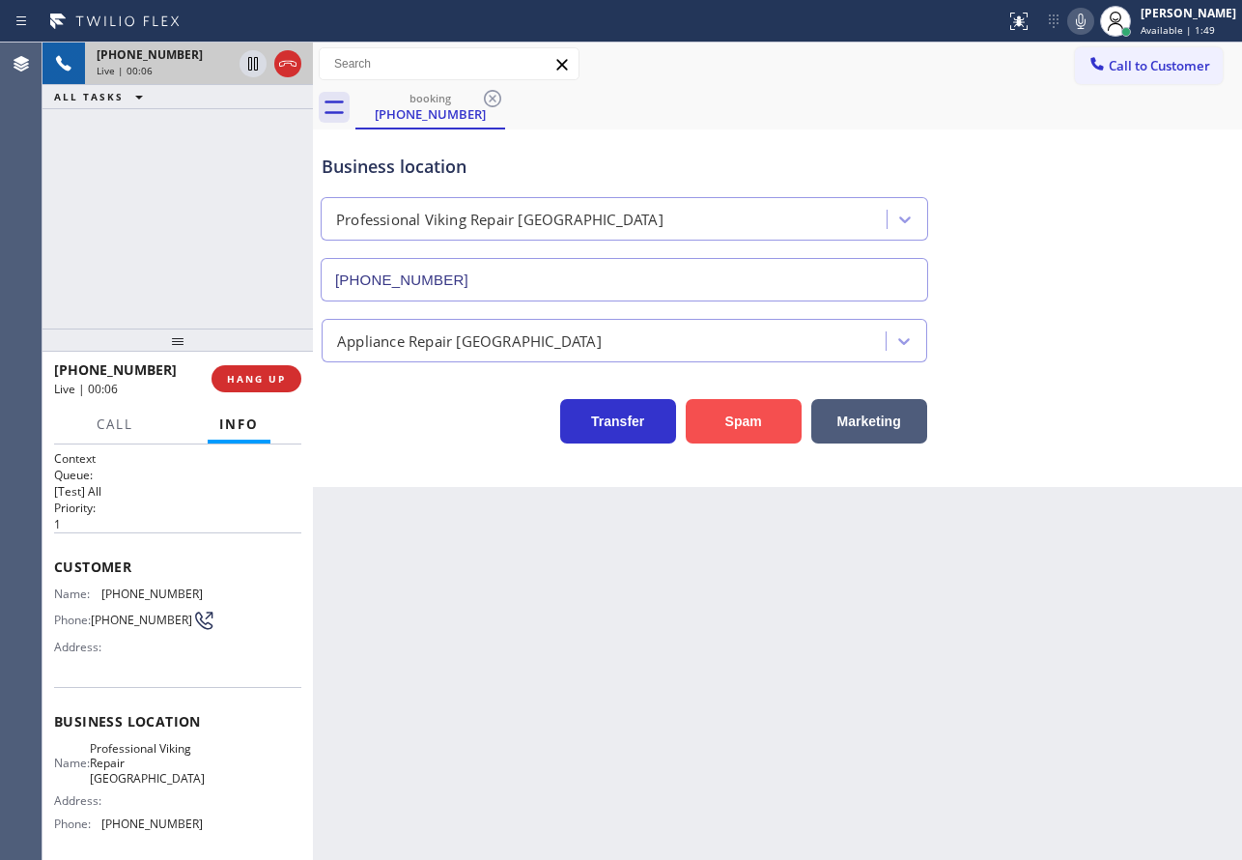
click at [728, 434] on button "Spam" at bounding box center [744, 421] width 116 height 44
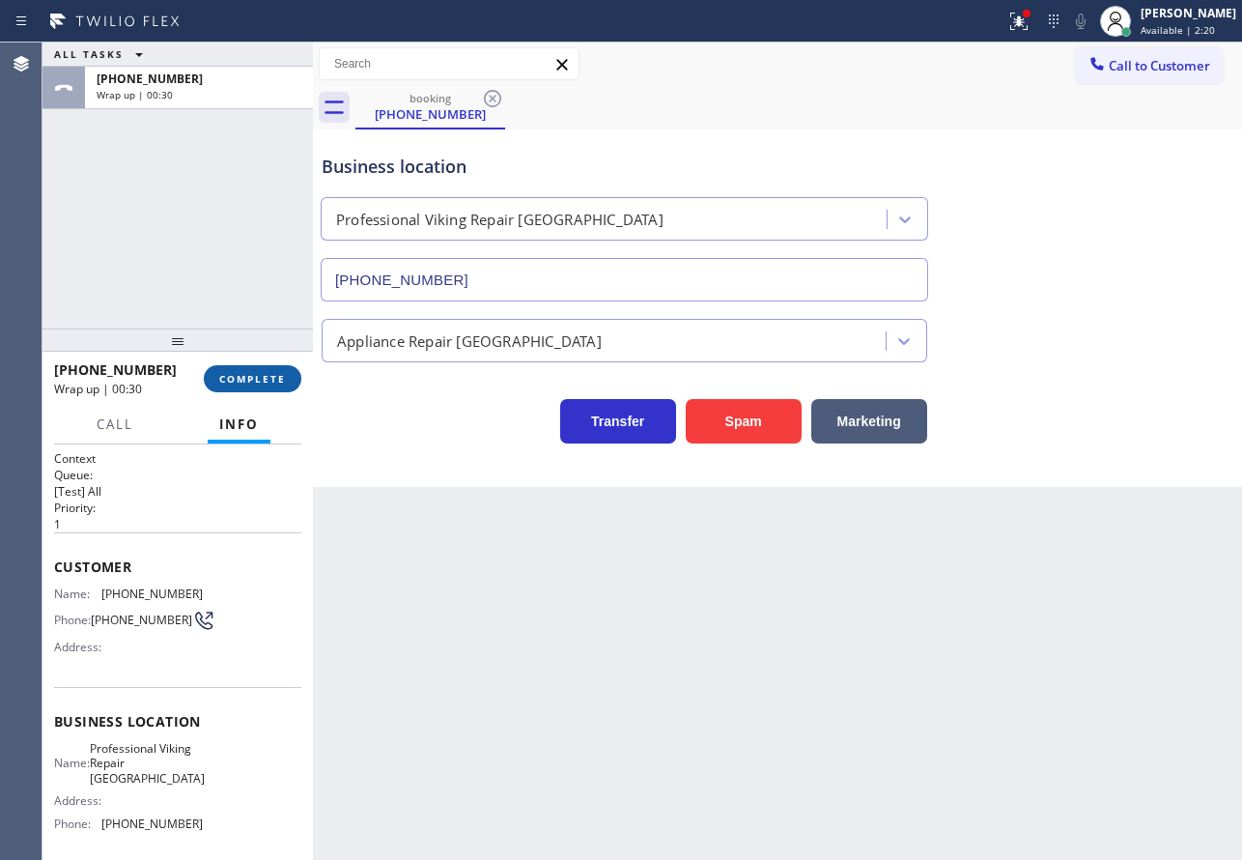
click at [243, 381] on span "COMPLETE" at bounding box center [252, 379] width 67 height 14
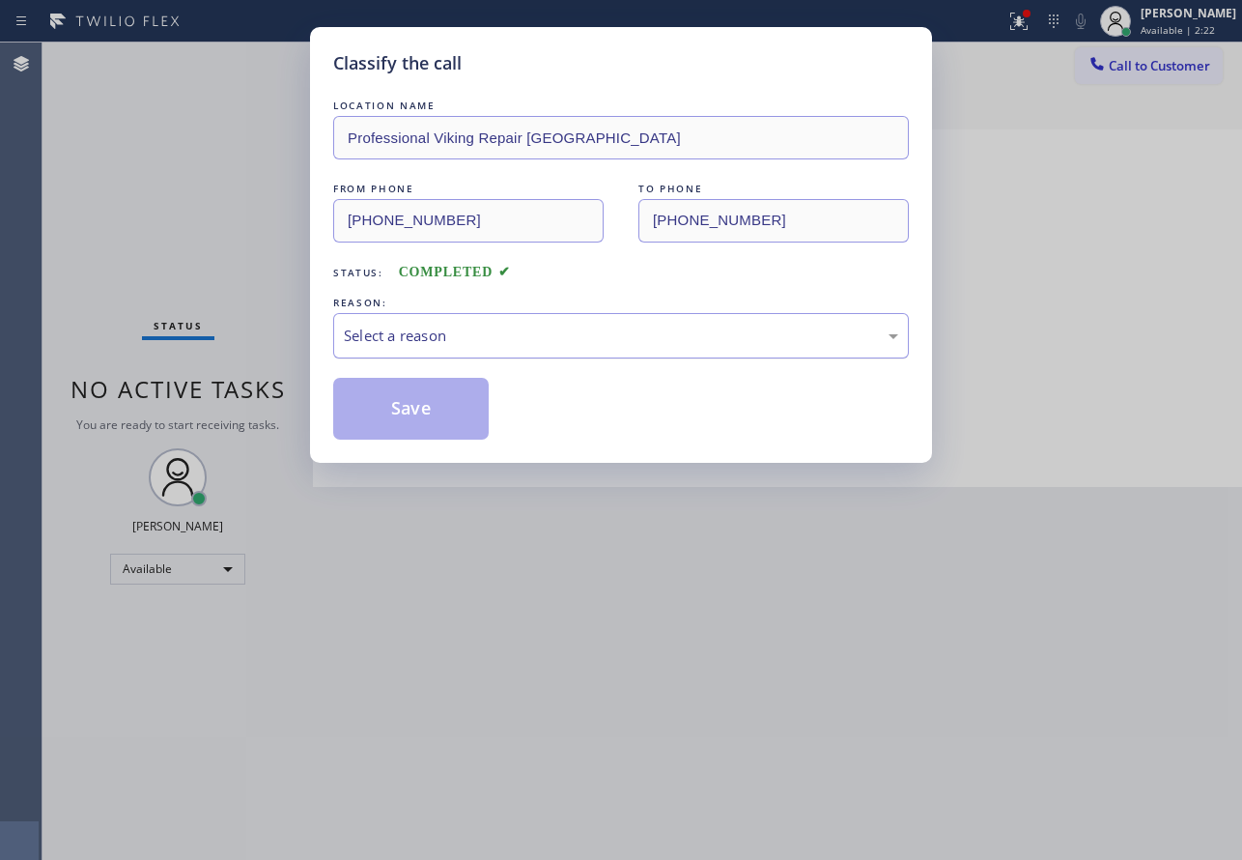
click at [415, 351] on div "Select a reason" at bounding box center [621, 335] width 576 height 45
click at [443, 405] on button "Save" at bounding box center [410, 409] width 155 height 62
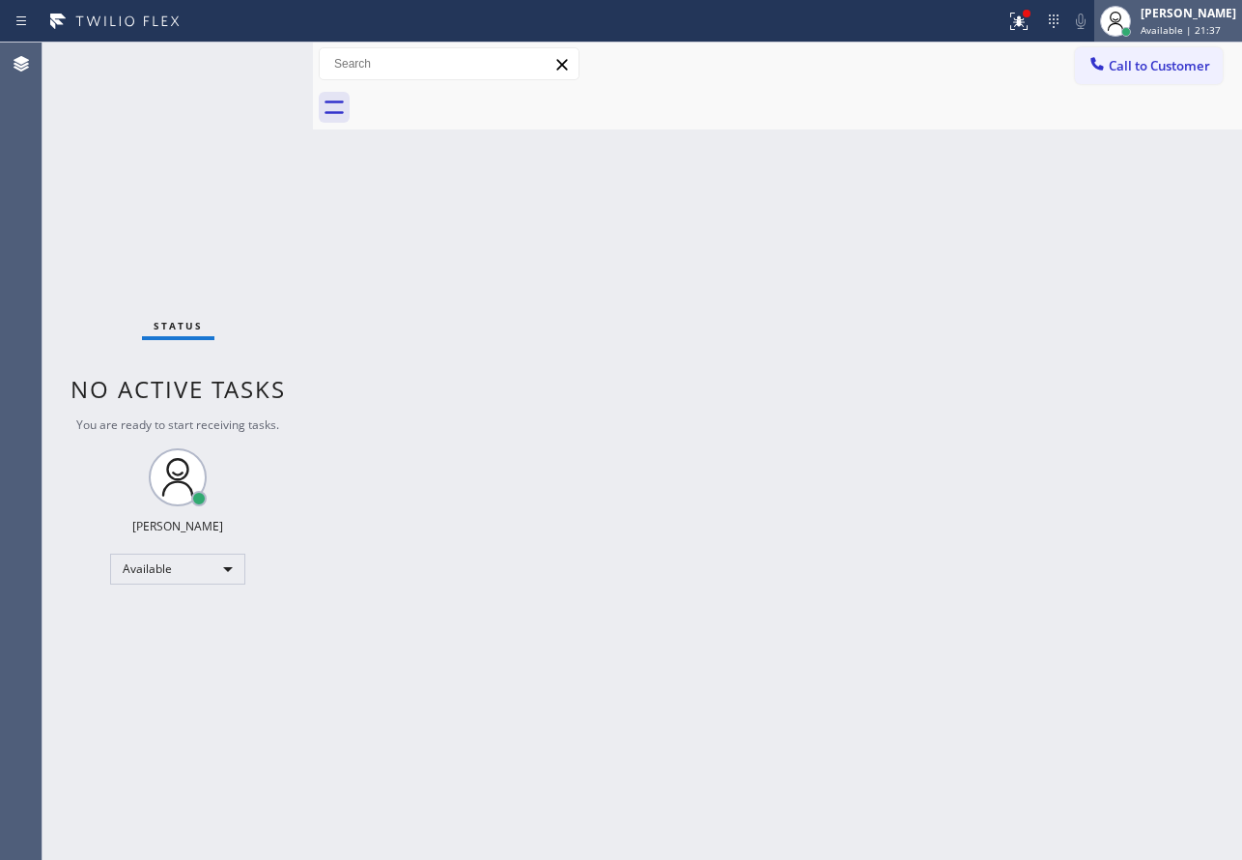
click at [1192, 16] on div "[PERSON_NAME]" at bounding box center [1189, 13] width 96 height 16
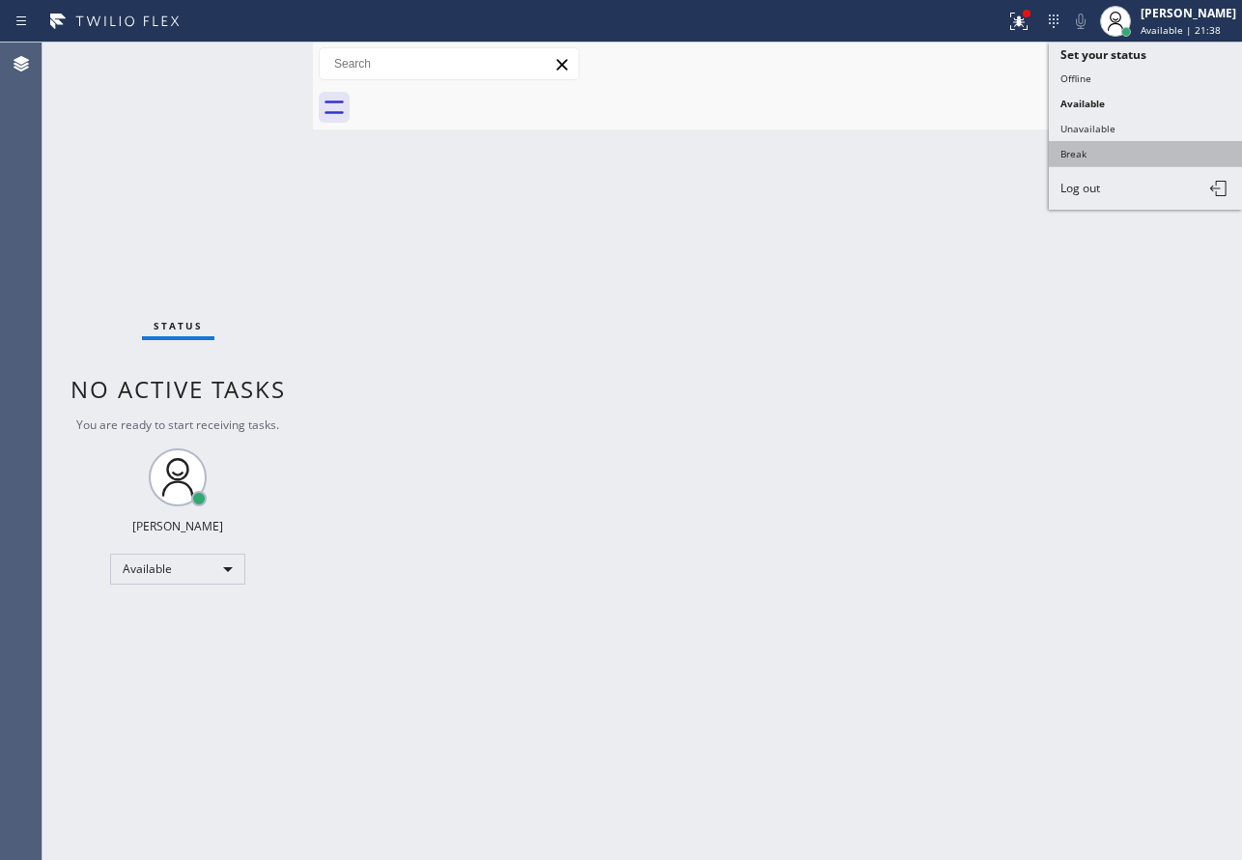
click at [1080, 159] on button "Break" at bounding box center [1145, 153] width 193 height 25
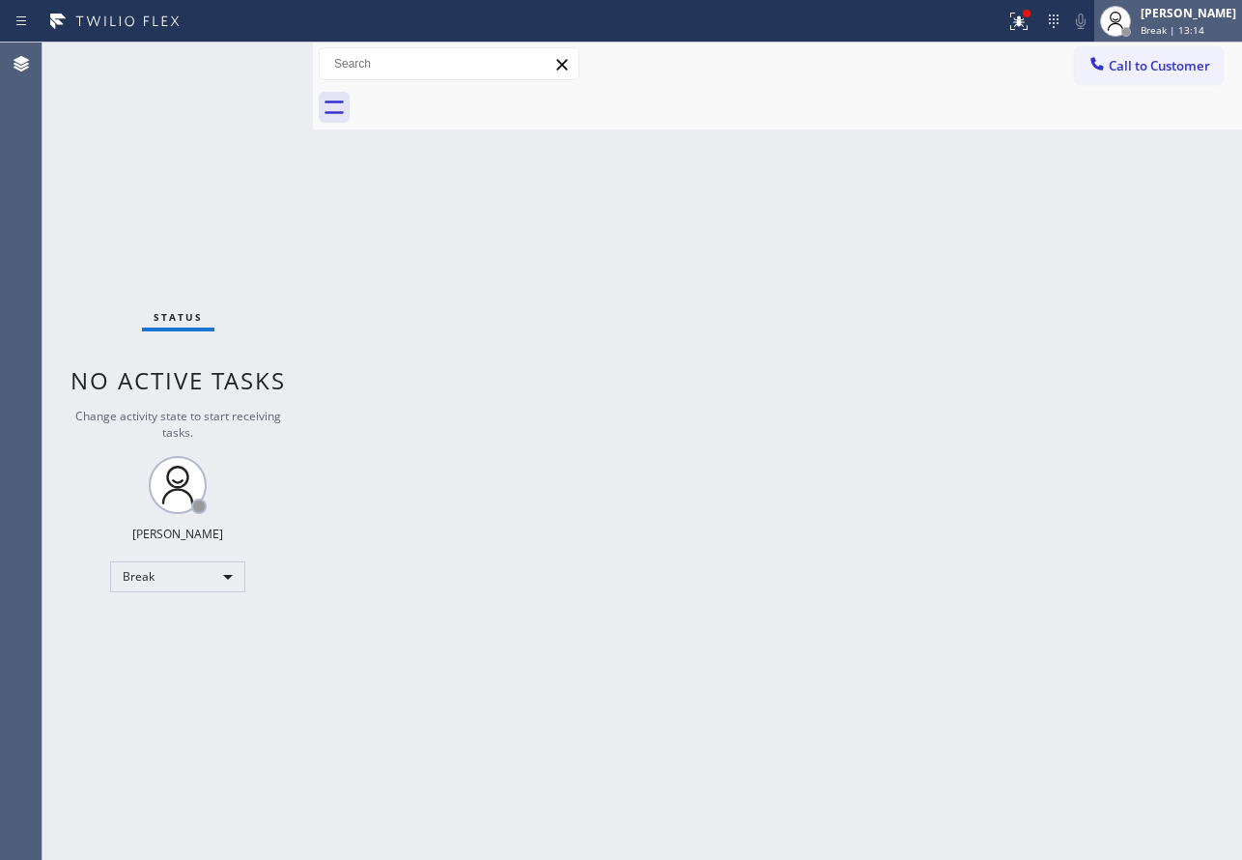
click at [1204, 32] on span "Break | 13:14" at bounding box center [1173, 30] width 64 height 14
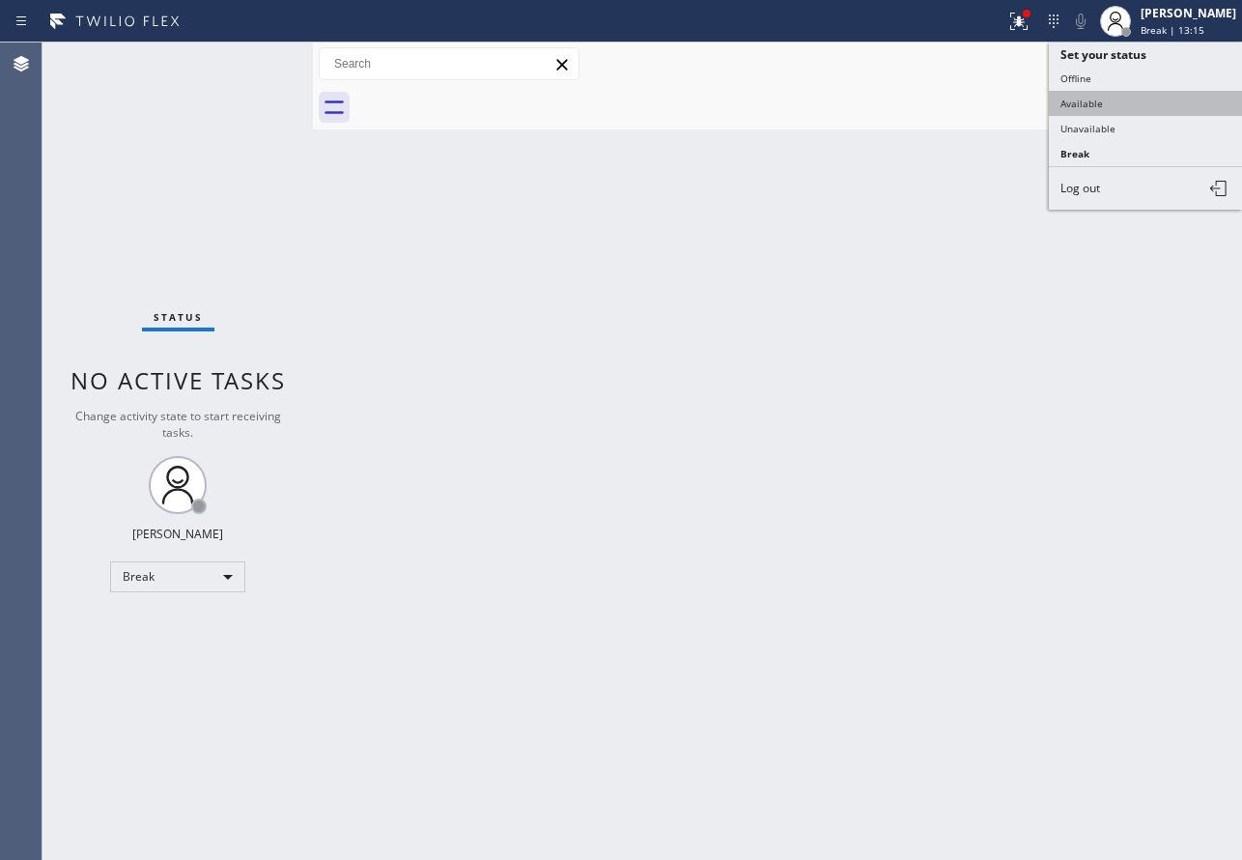
click at [1123, 108] on button "Available" at bounding box center [1145, 103] width 193 height 25
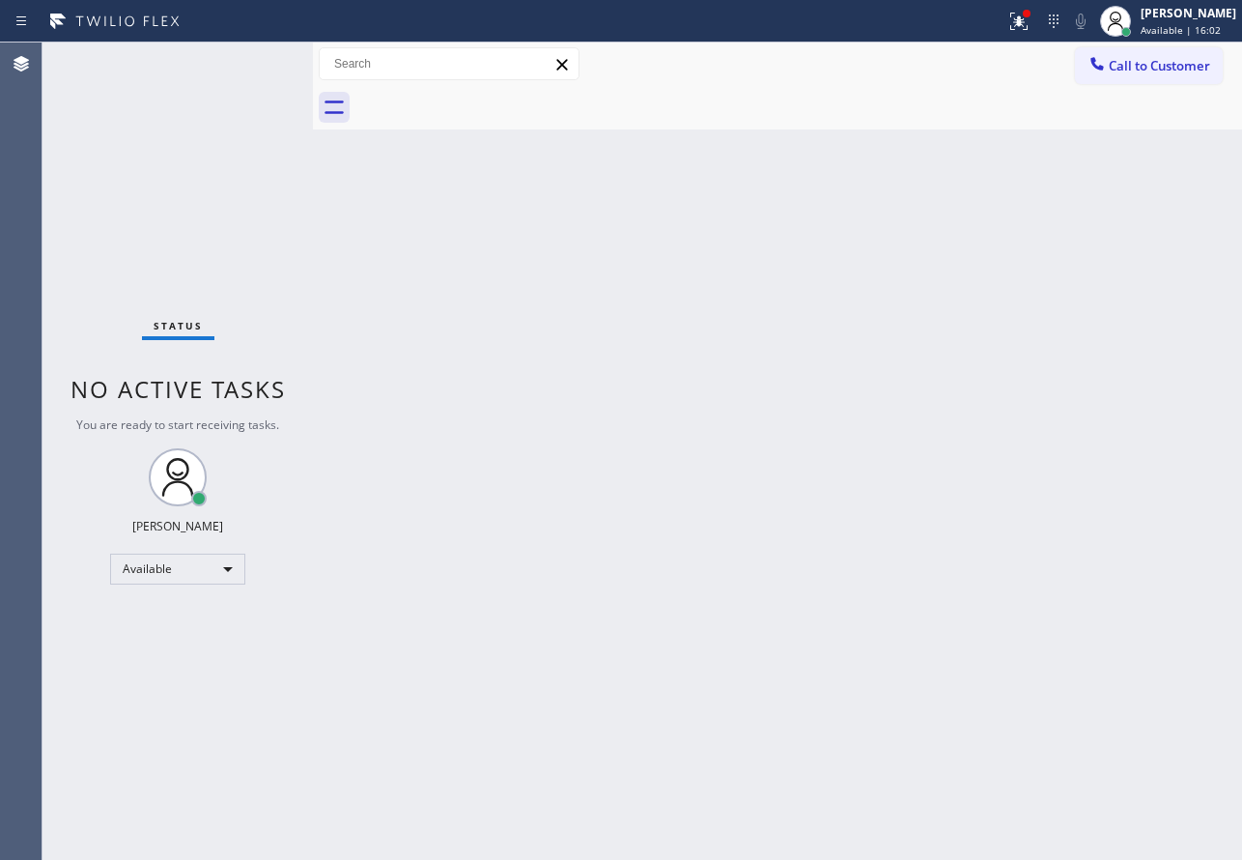
click at [773, 319] on div "Back to Dashboard Change Sender ID Customers Technicians Select a contact Outbo…" at bounding box center [777, 450] width 929 height 817
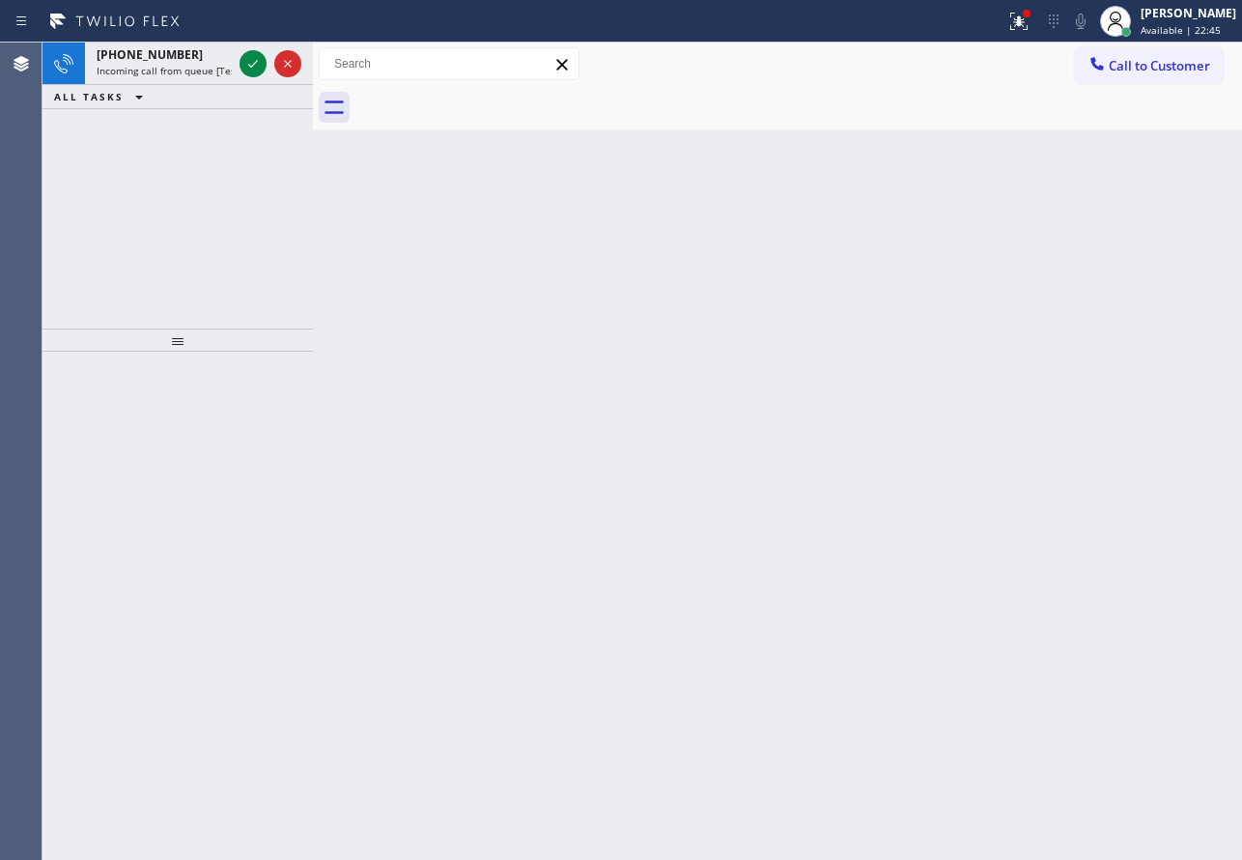
drag, startPoint x: 1141, startPoint y: 14, endPoint x: 1135, endPoint y: 42, distance: 27.7
click at [1121, 14] on circle at bounding box center [1116, 17] width 11 height 11
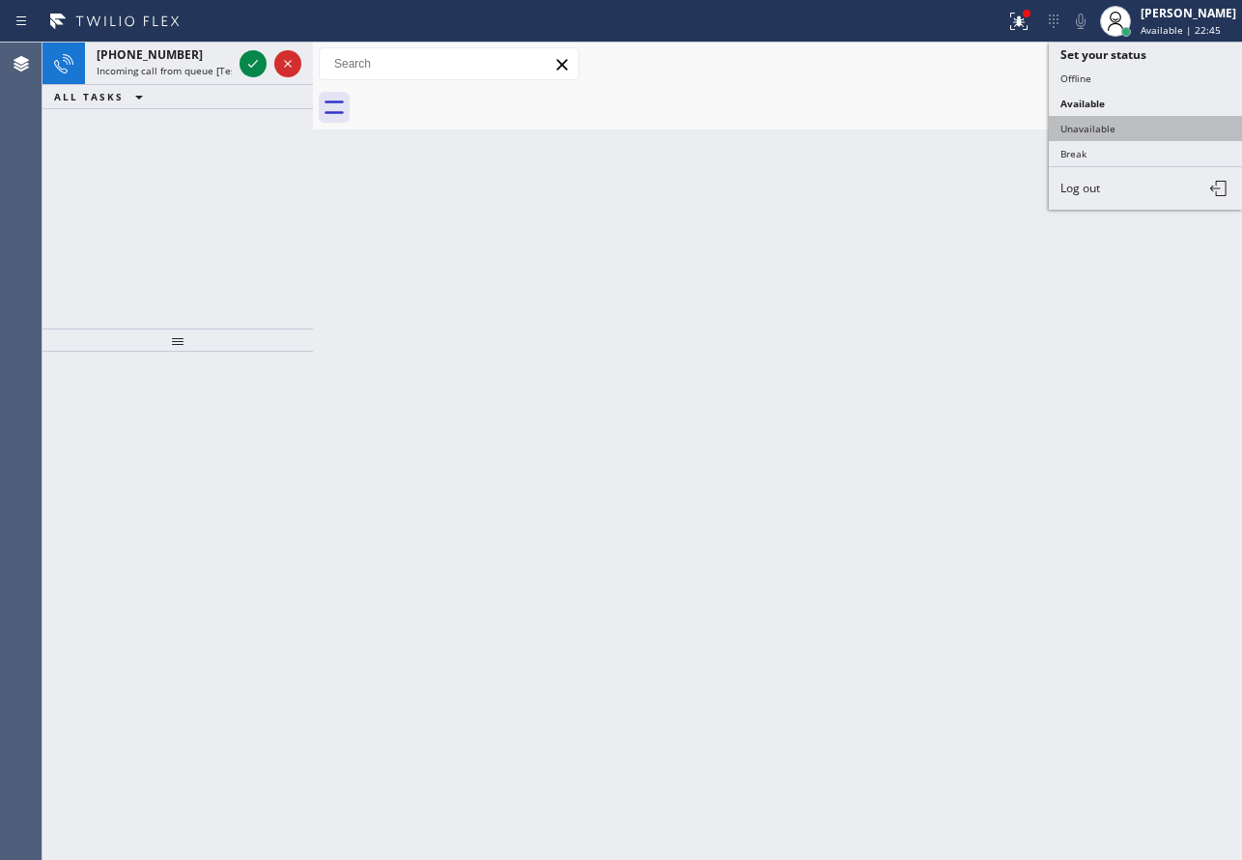
click at [1098, 133] on button "Unavailable" at bounding box center [1145, 128] width 193 height 25
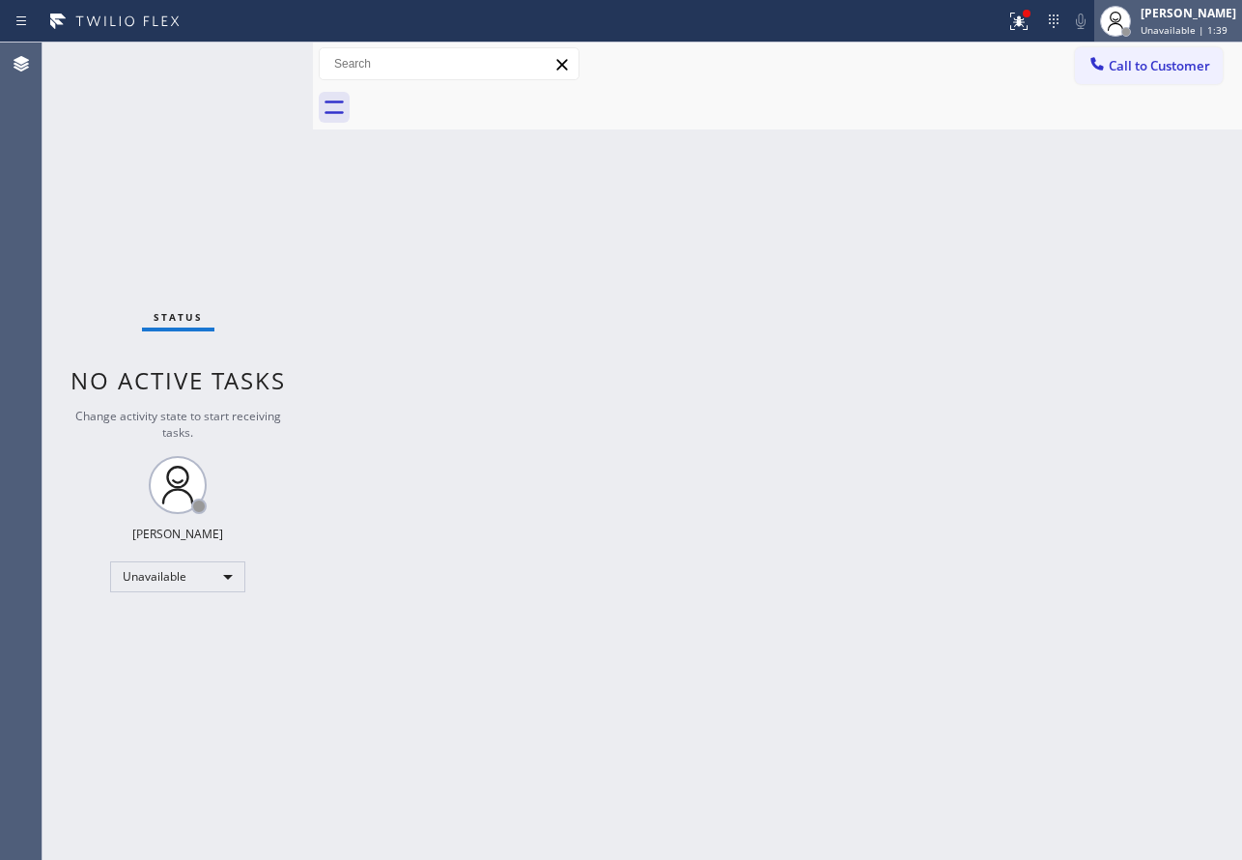
click at [1186, 14] on div "[PERSON_NAME]" at bounding box center [1189, 13] width 96 height 16
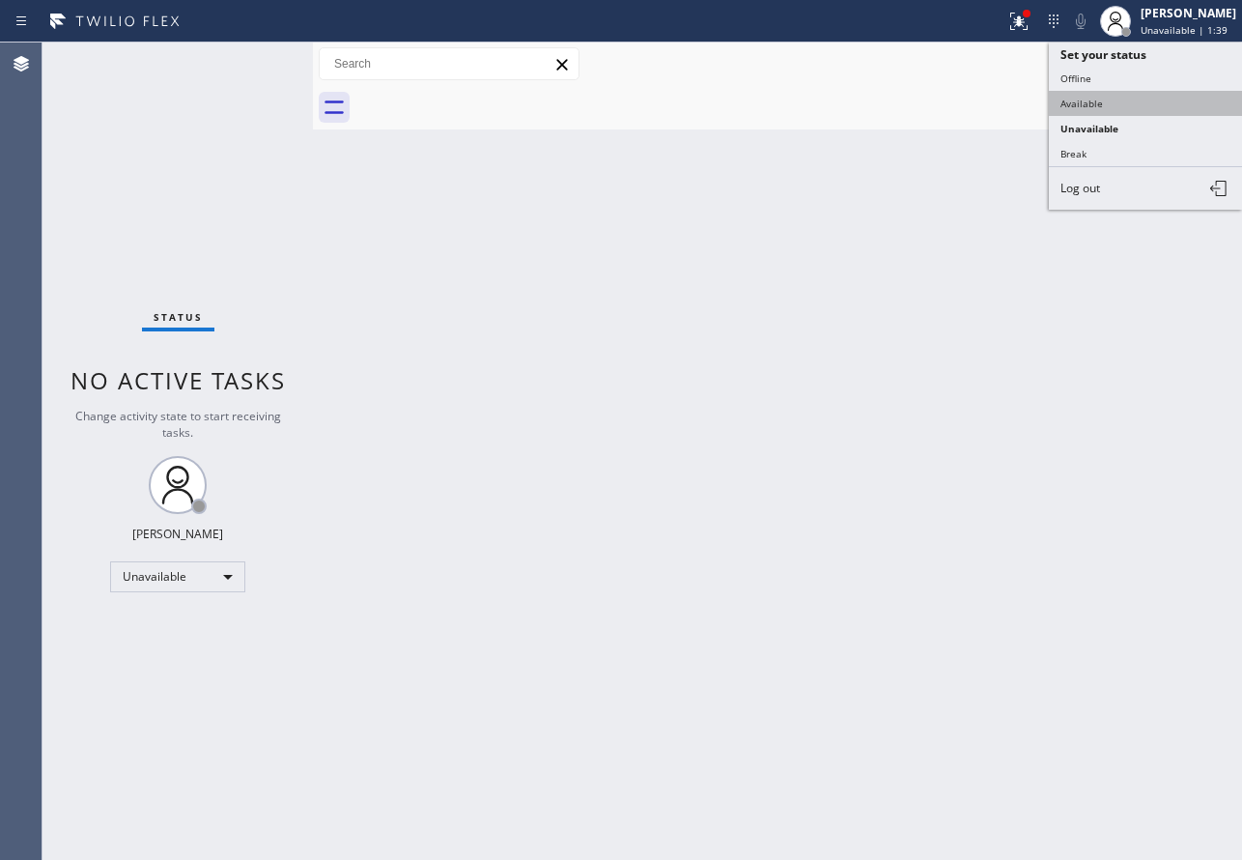
click at [1084, 109] on button "Available" at bounding box center [1145, 103] width 193 height 25
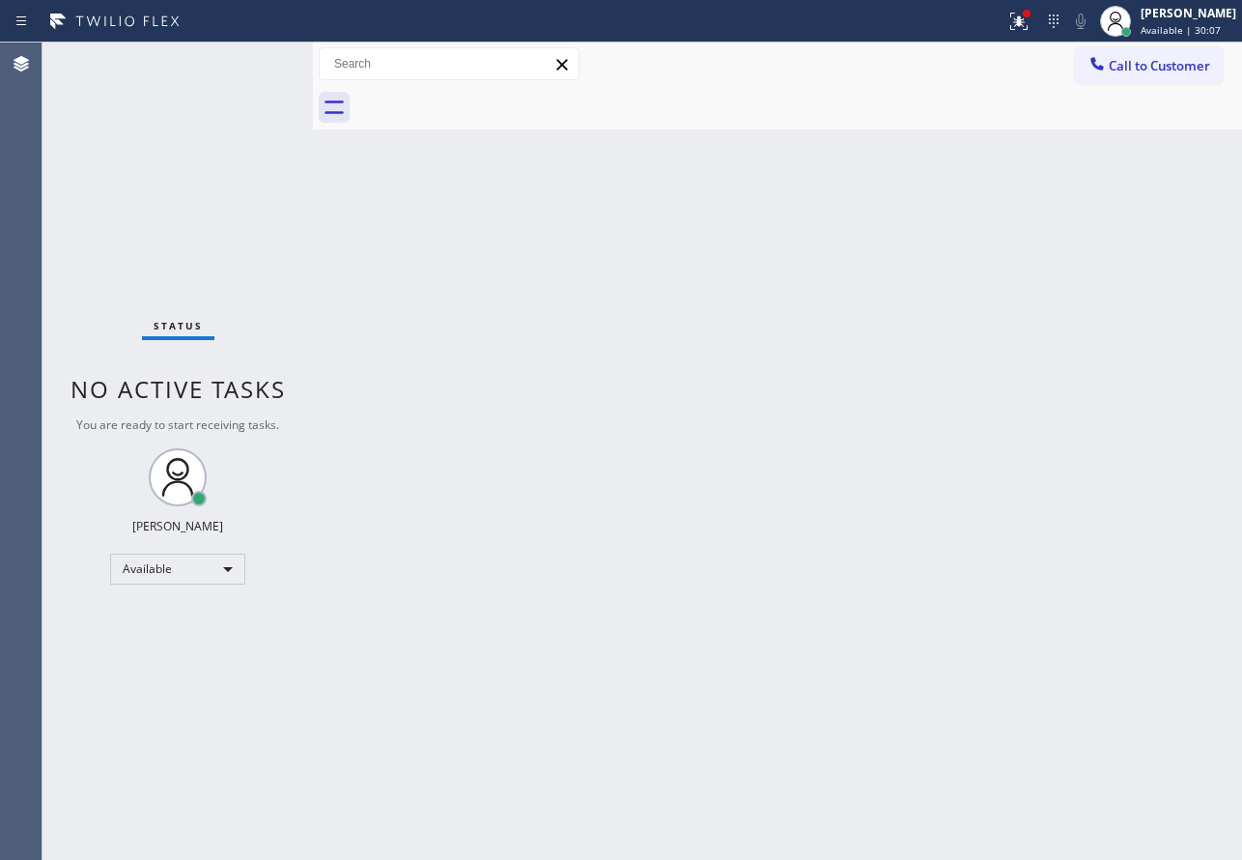
click at [621, 407] on div "Back to Dashboard Change Sender ID Customers Technicians Select a contact Outbo…" at bounding box center [777, 450] width 929 height 817
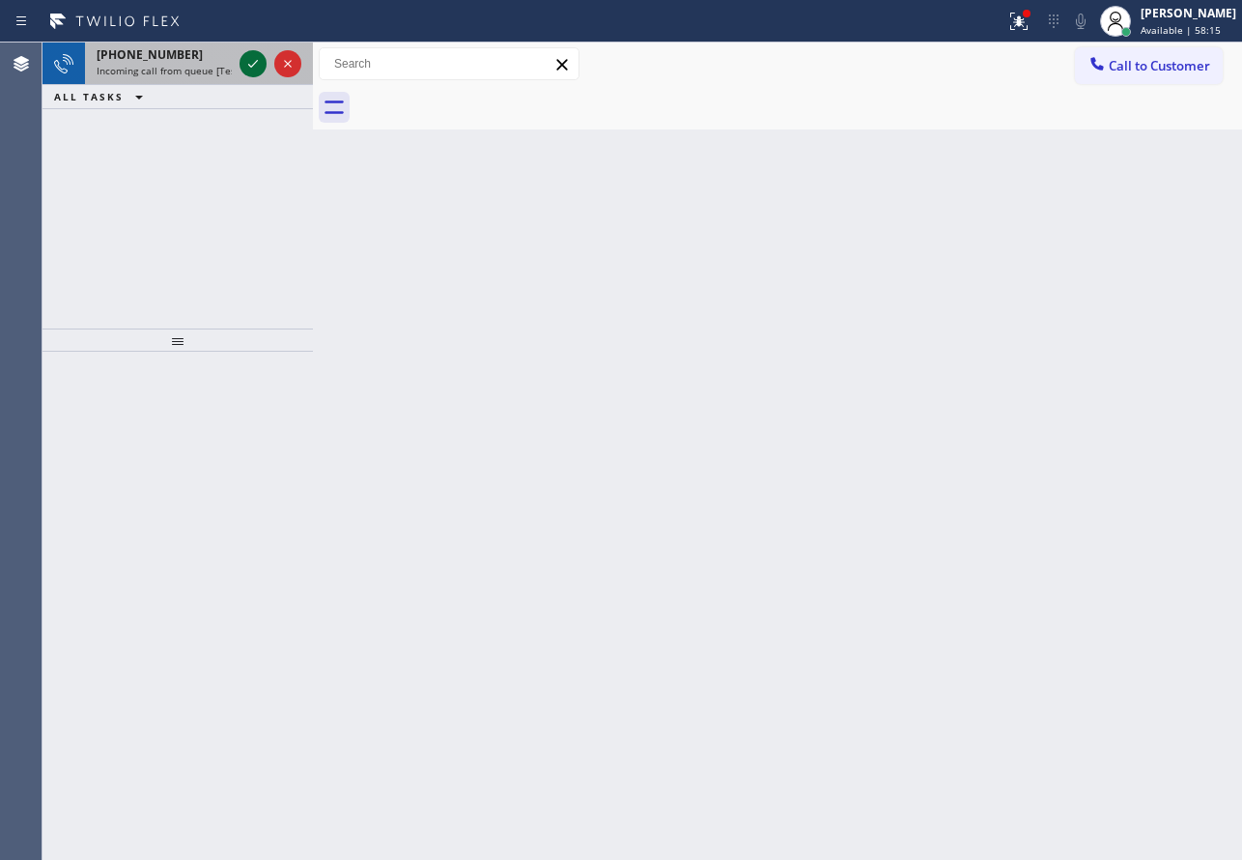
click at [261, 69] on icon at bounding box center [252, 63] width 23 height 23
drag, startPoint x: 260, startPoint y: 69, endPoint x: 251, endPoint y: 59, distance: 13.0
click at [251, 59] on icon at bounding box center [252, 63] width 23 height 23
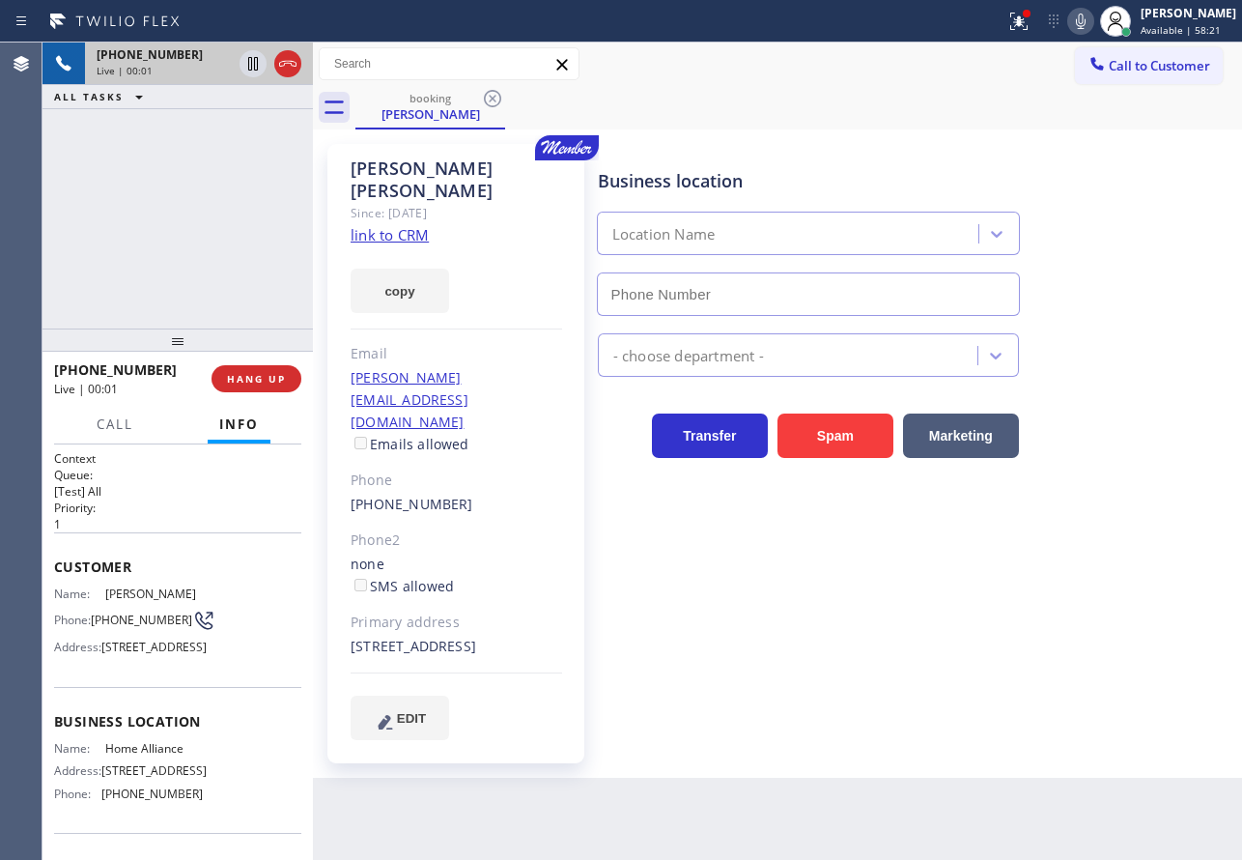
type input "[PHONE_NUMBER]"
click at [410, 225] on link "link to CRM" at bounding box center [390, 234] width 78 height 19
click at [1086, 24] on icon at bounding box center [1081, 21] width 10 height 15
click at [1088, 24] on rect at bounding box center [1081, 20] width 14 height 14
click at [269, 380] on span "HANG UP" at bounding box center [256, 379] width 59 height 14
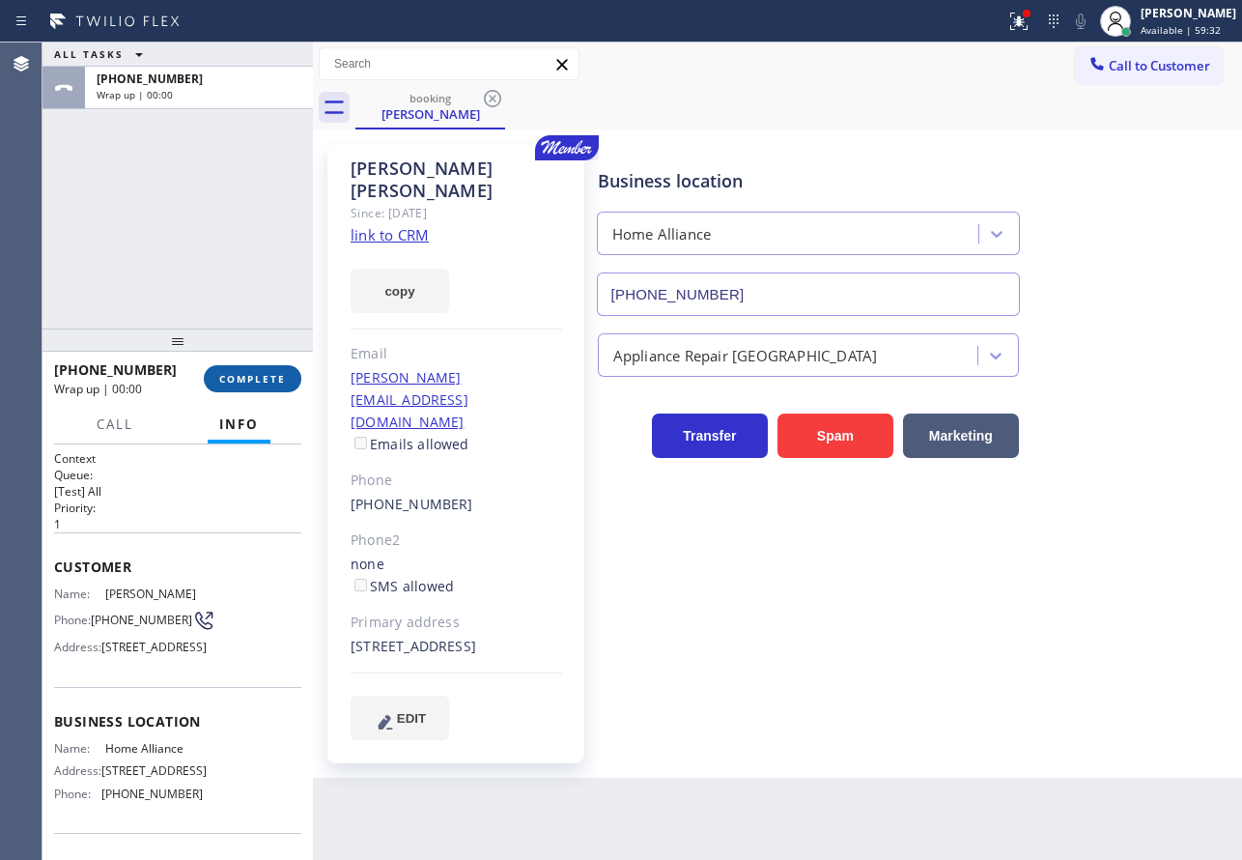
click at [269, 380] on span "COMPLETE" at bounding box center [252, 379] width 67 height 14
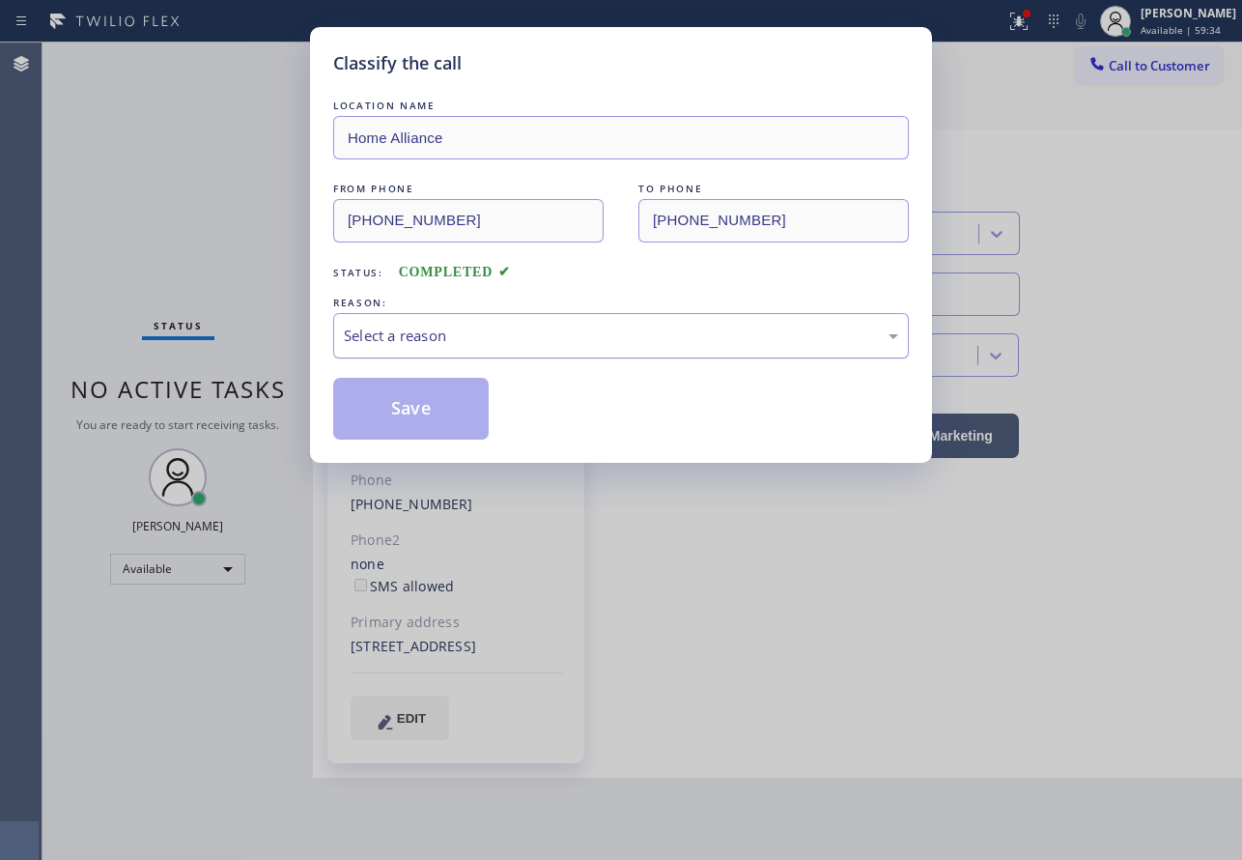
click at [612, 325] on div "Select a reason" at bounding box center [621, 336] width 554 height 22
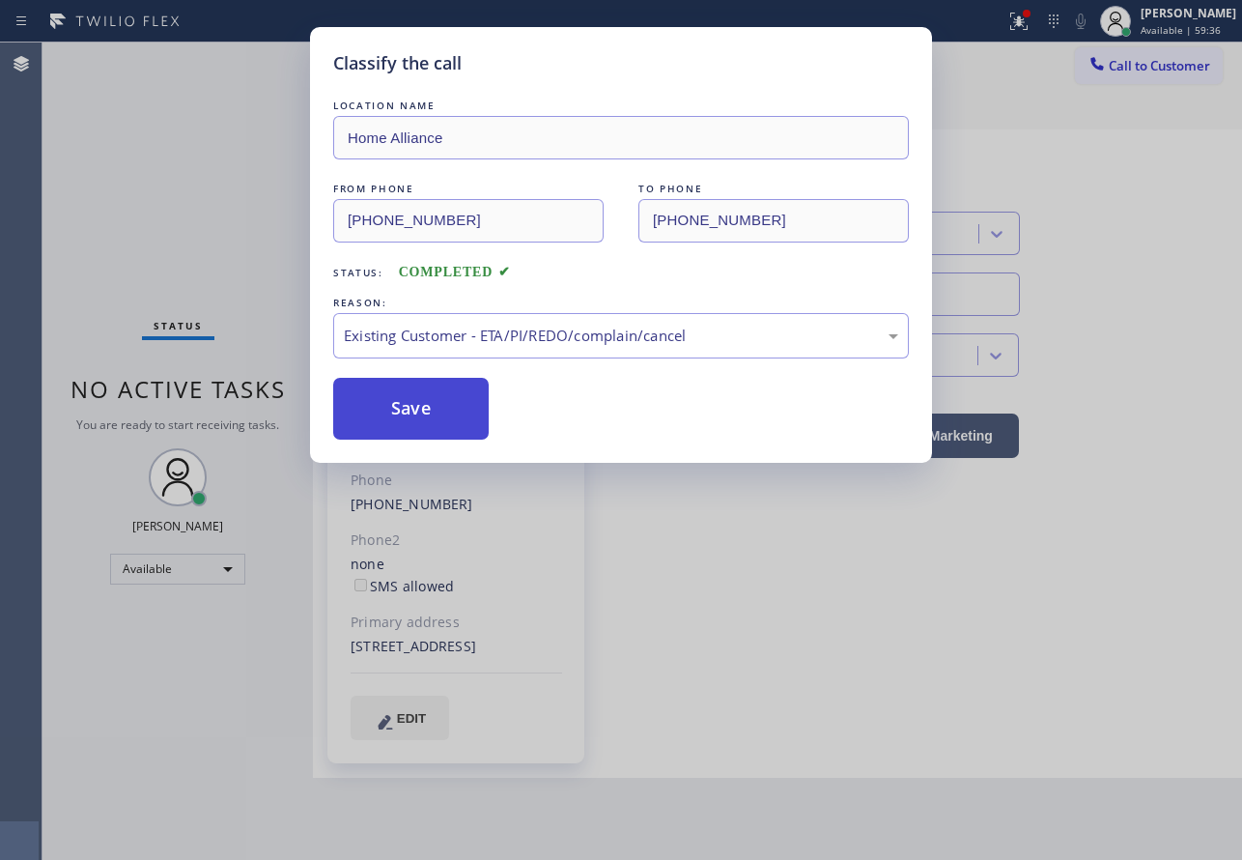
click at [429, 383] on button "Save" at bounding box center [410, 409] width 155 height 62
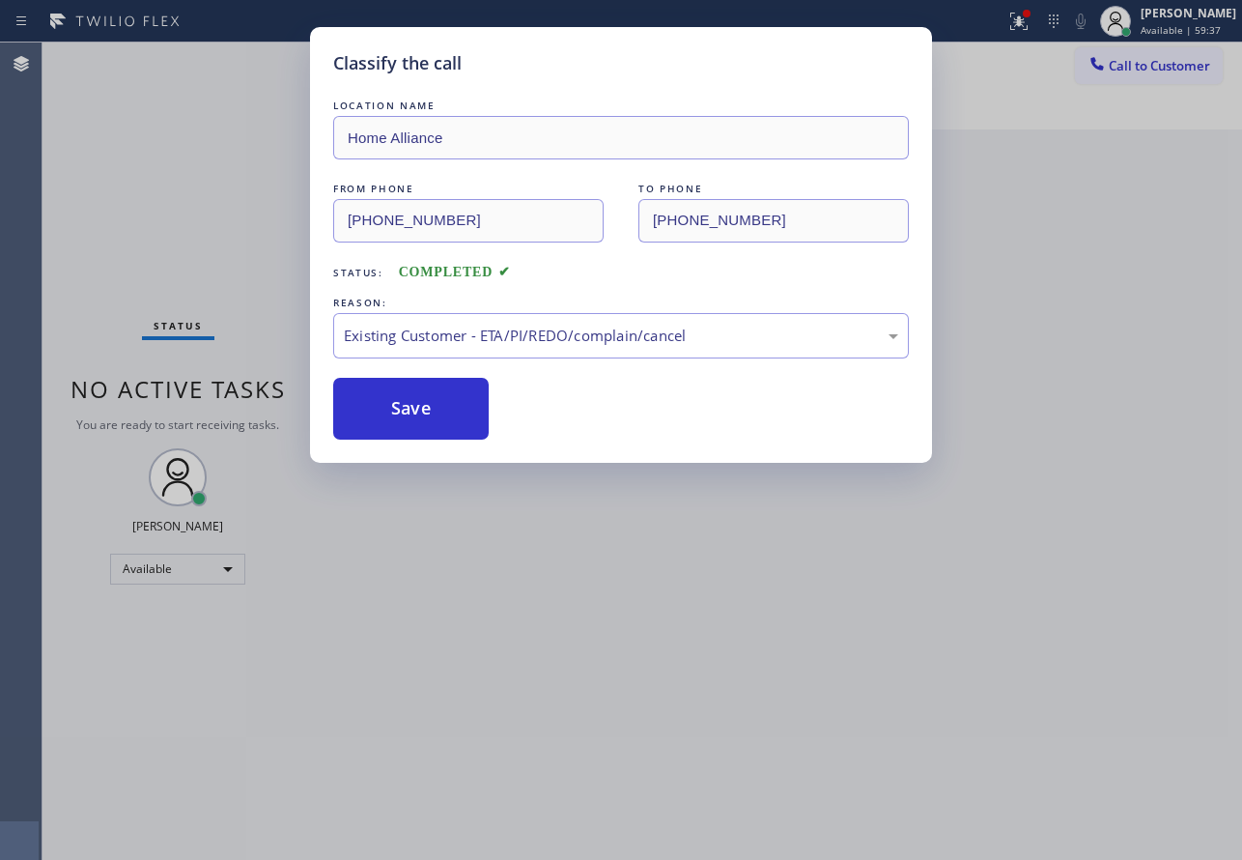
drag, startPoint x: 430, startPoint y: 385, endPoint x: 429, endPoint y: 376, distance: 9.7
click at [430, 381] on button "Save" at bounding box center [410, 409] width 155 height 62
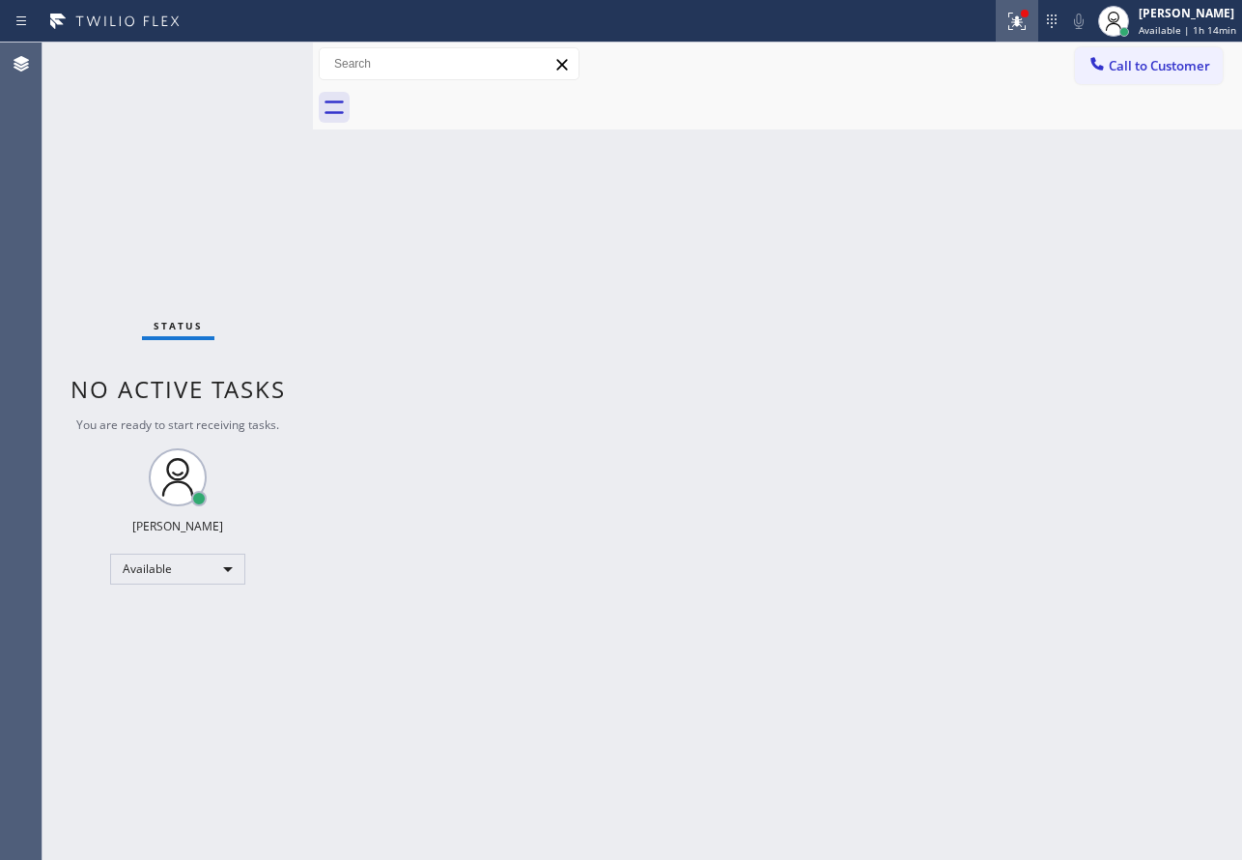
click at [1038, 20] on div at bounding box center [1017, 21] width 42 height 23
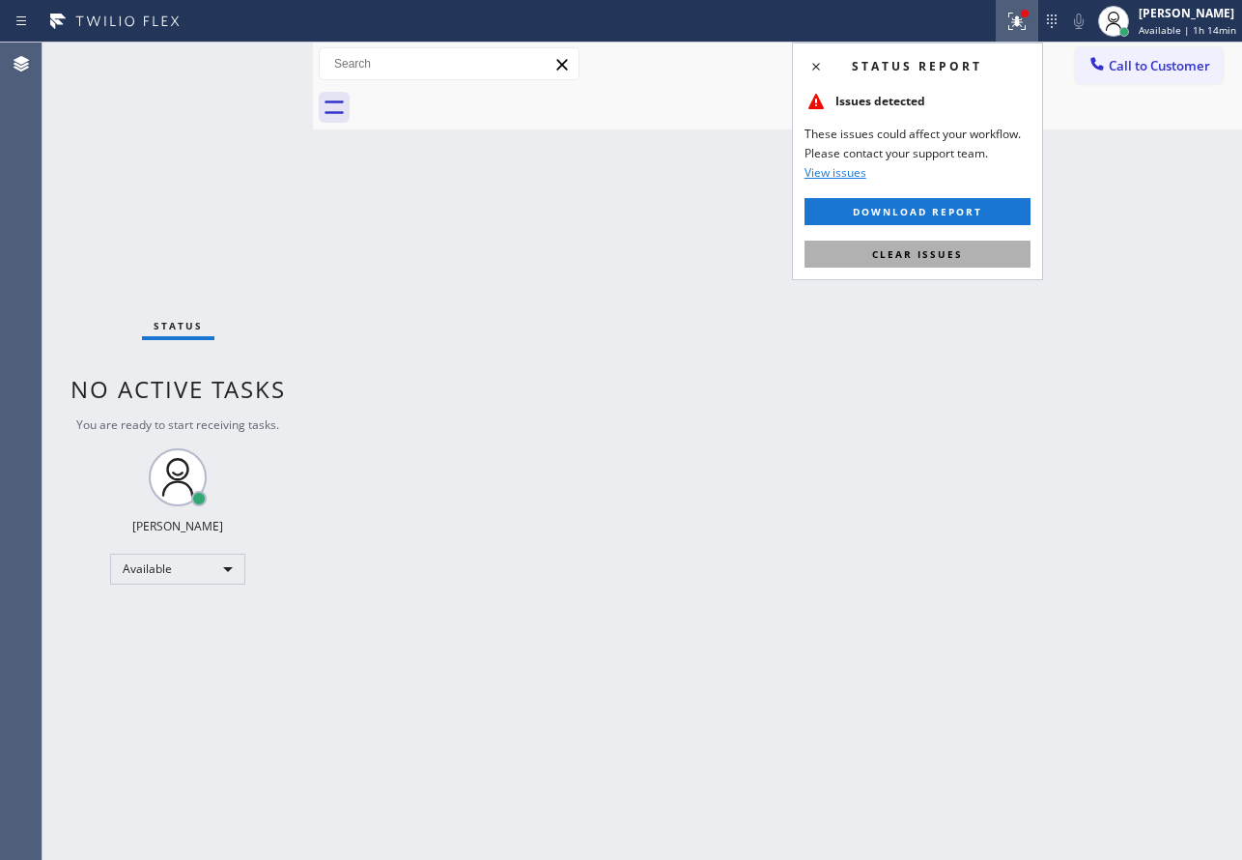
click at [1004, 263] on button "Clear issues" at bounding box center [918, 253] width 226 height 27
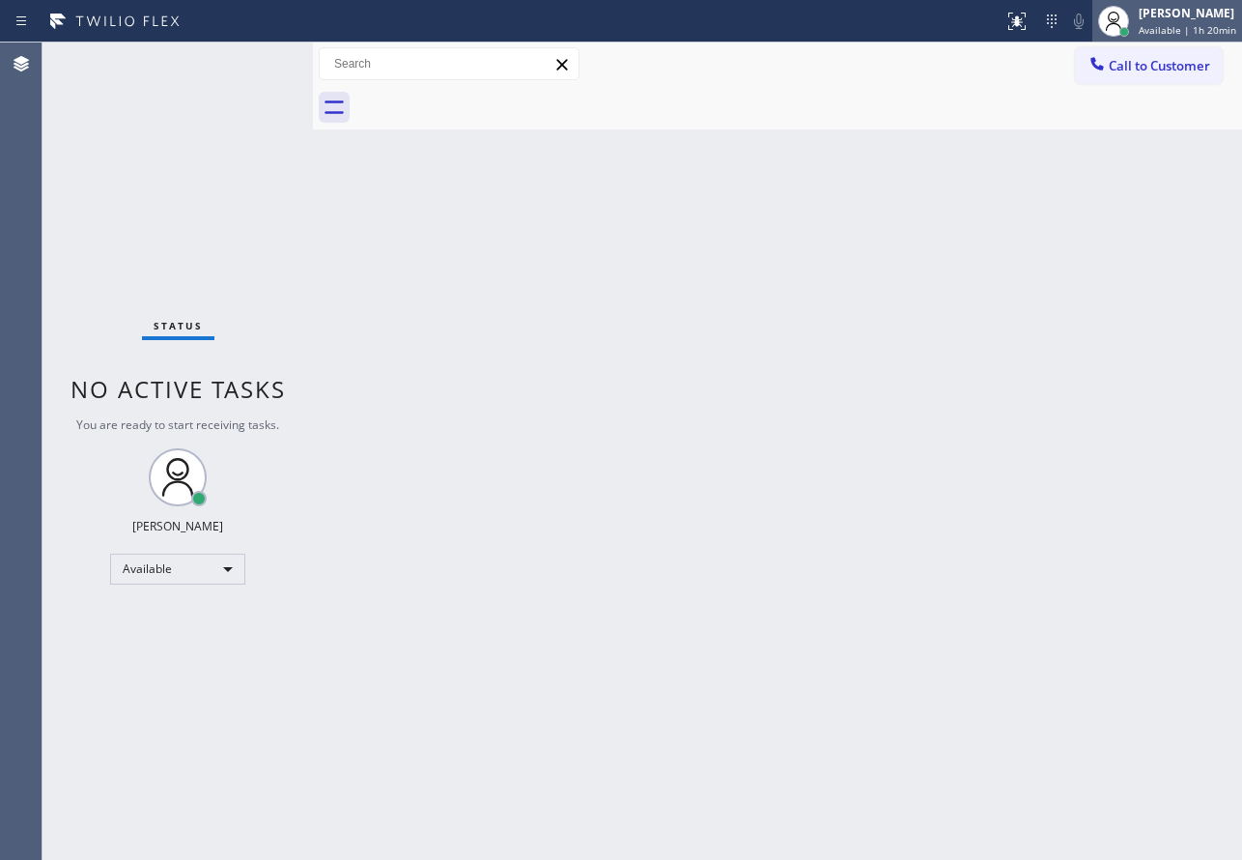
click at [1146, 13] on div "[PERSON_NAME]" at bounding box center [1188, 13] width 98 height 16
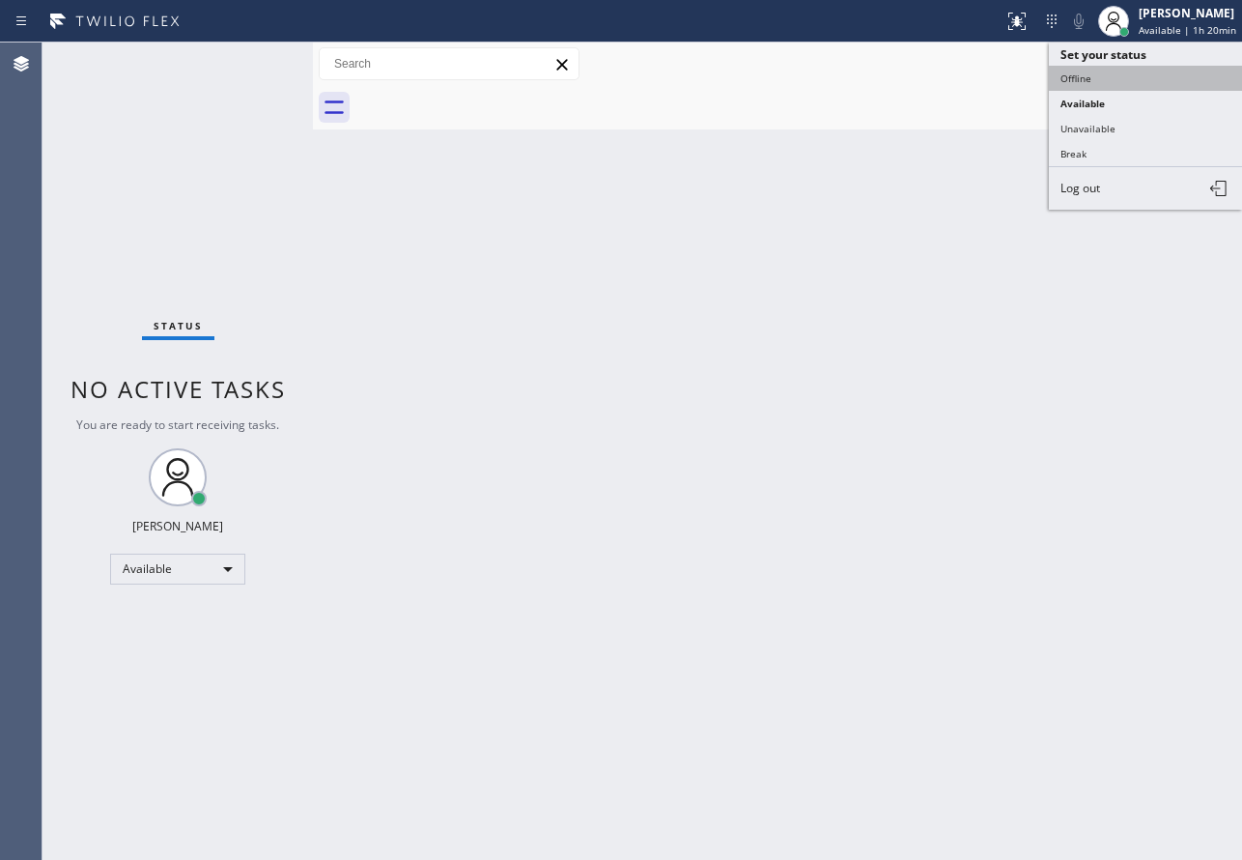
click at [1088, 81] on button "Offline" at bounding box center [1145, 78] width 193 height 25
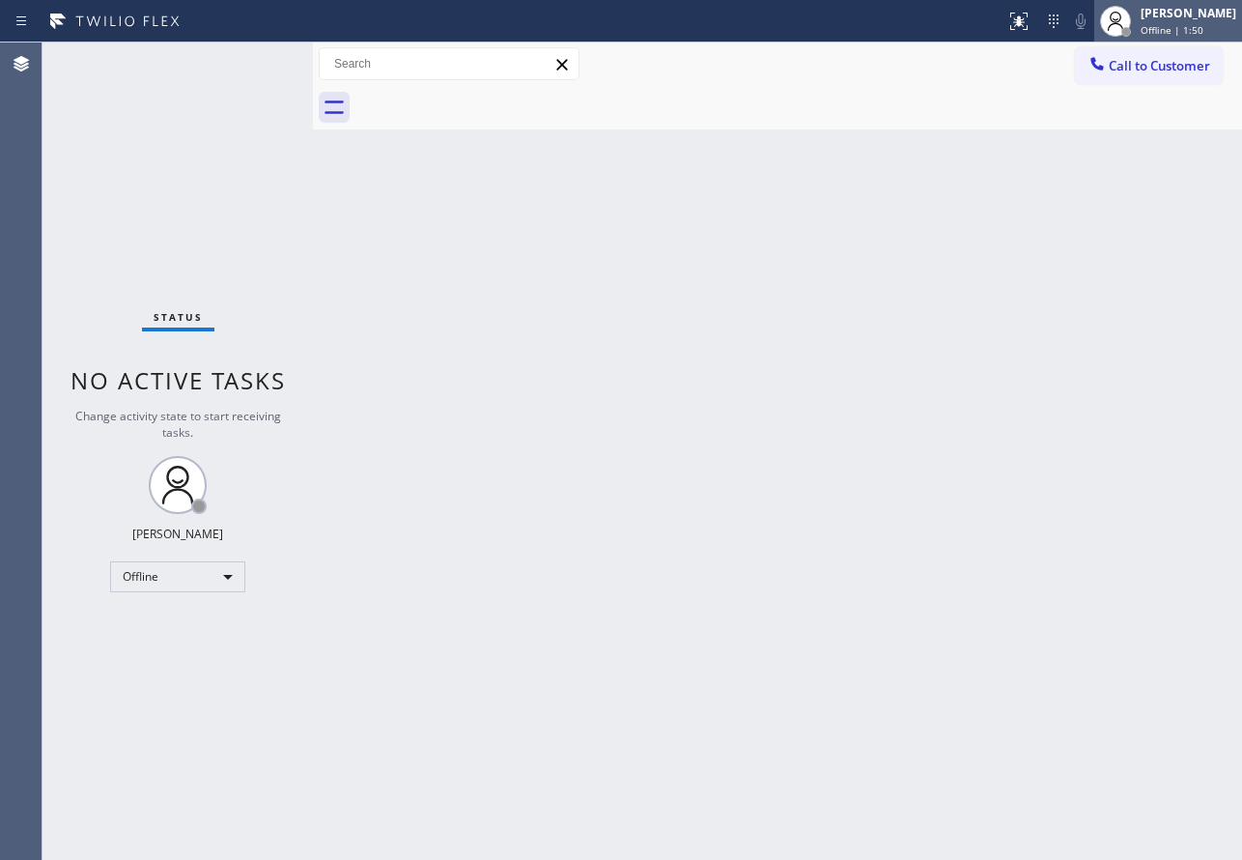
click at [1133, 31] on div at bounding box center [1126, 32] width 14 height 14
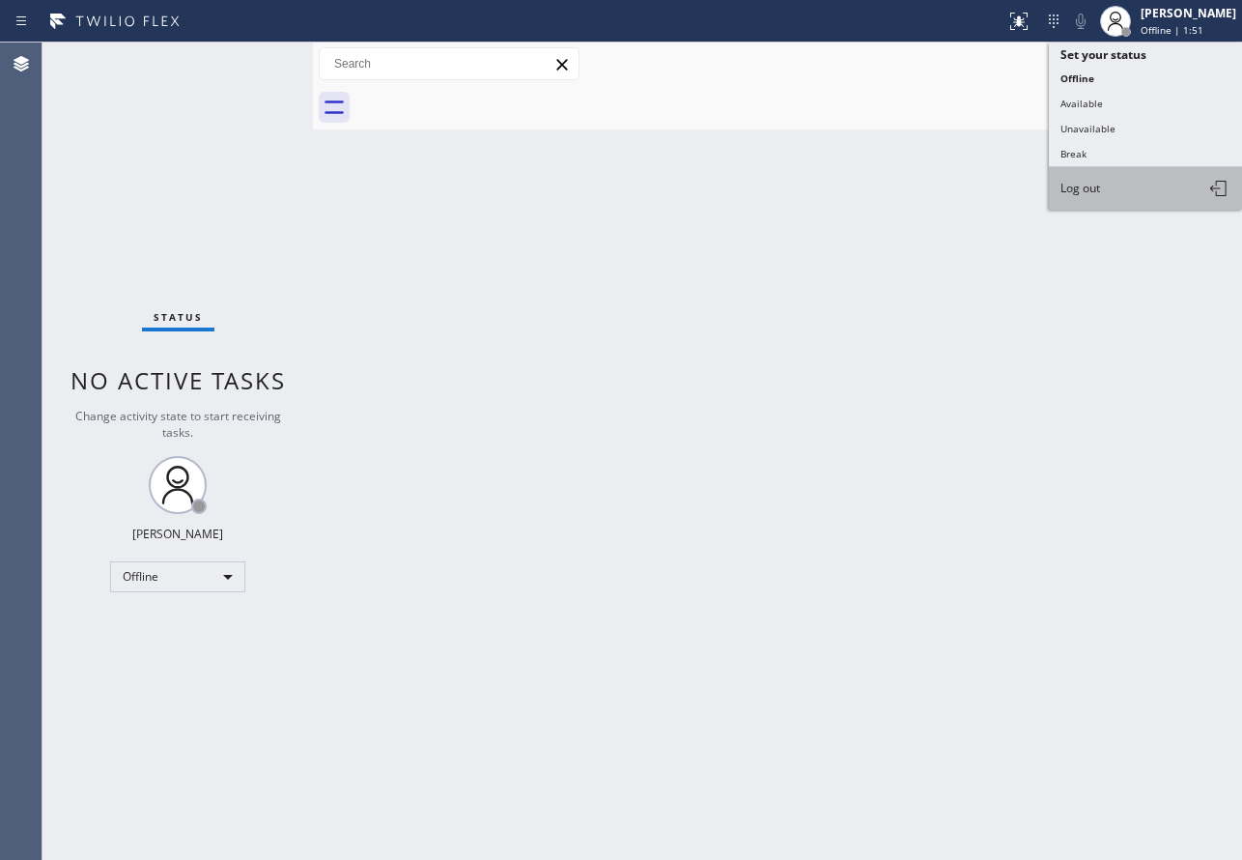
click at [1088, 185] on span "Log out" at bounding box center [1080, 188] width 40 height 16
